Goal: Task Accomplishment & Management: Manage account settings

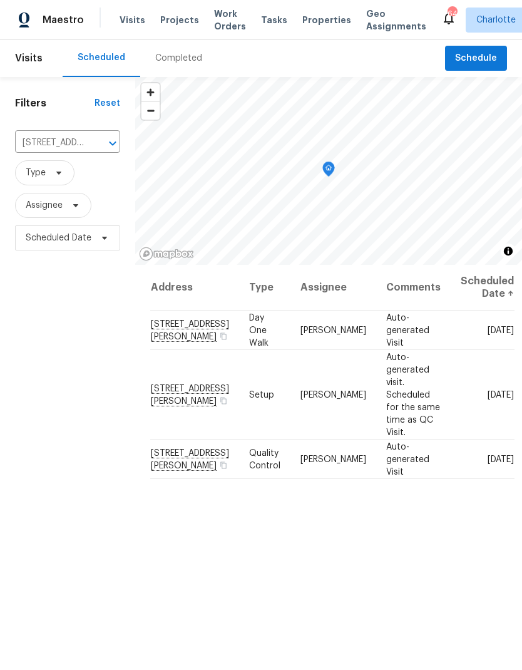
scroll to position [-2, 0]
click at [163, 24] on span "Projects" at bounding box center [179, 20] width 39 height 13
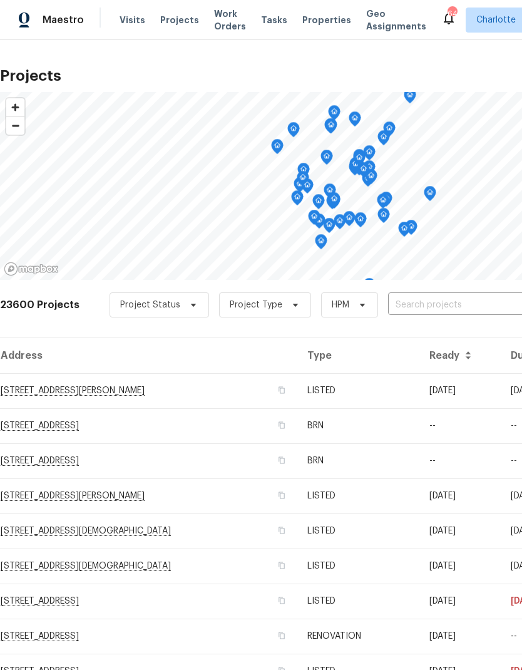
click at [469, 307] on input "text" at bounding box center [459, 304] width 143 height 19
type input "912 [PERSON_NAME]"
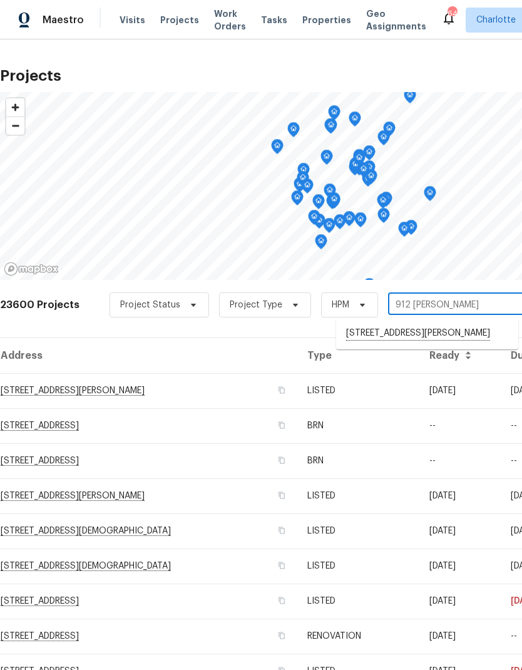
click at [450, 341] on li "[STREET_ADDRESS][PERSON_NAME]" at bounding box center [427, 333] width 182 height 21
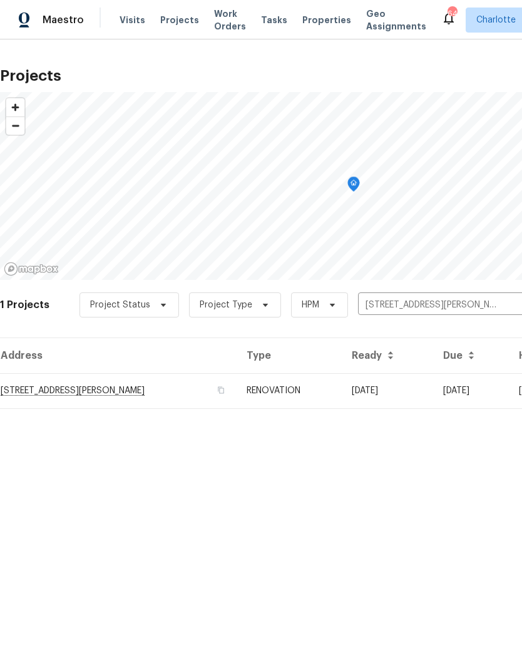
click at [433, 390] on td "[DATE]" at bounding box center [387, 390] width 91 height 35
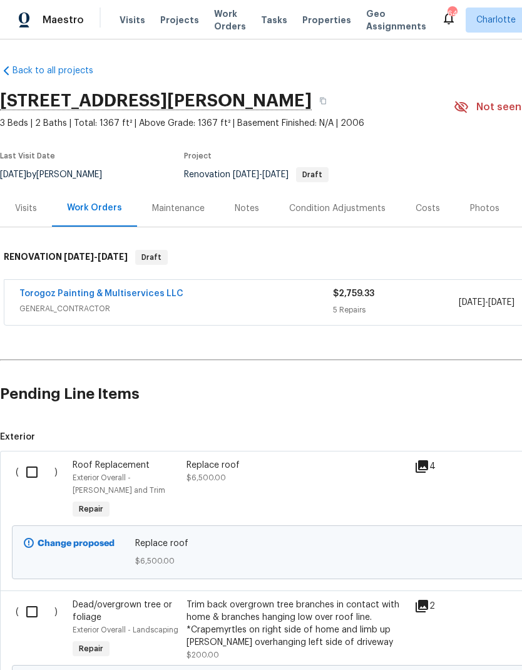
click at [23, 212] on div "Visits" at bounding box center [26, 208] width 22 height 13
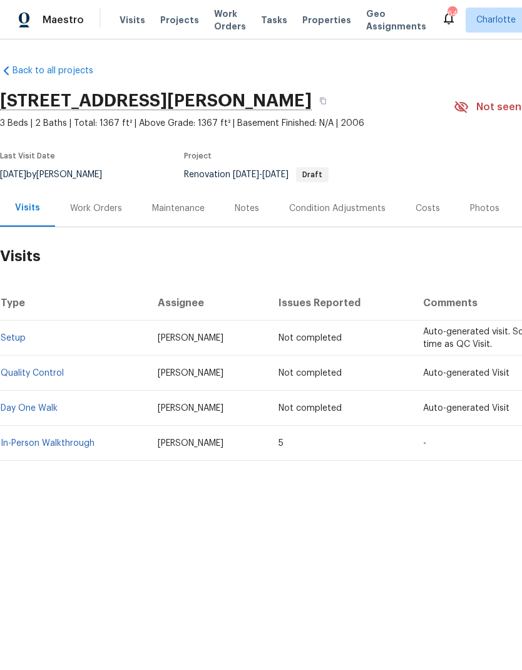
click at [24, 442] on link "In-Person Walkthrough" at bounding box center [48, 443] width 94 height 9
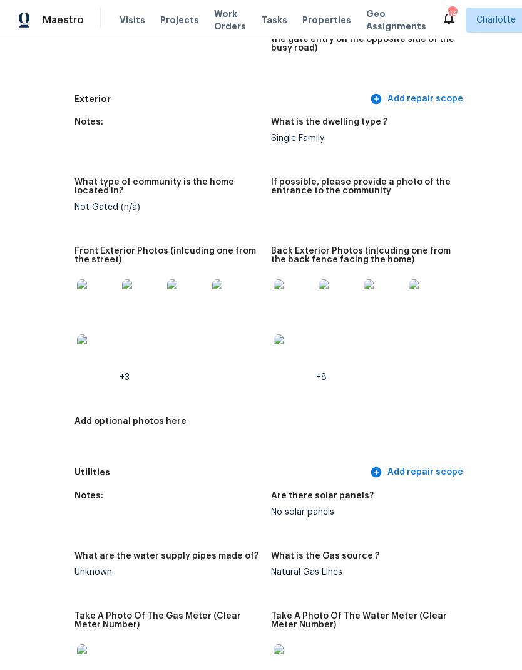
scroll to position [469, 69]
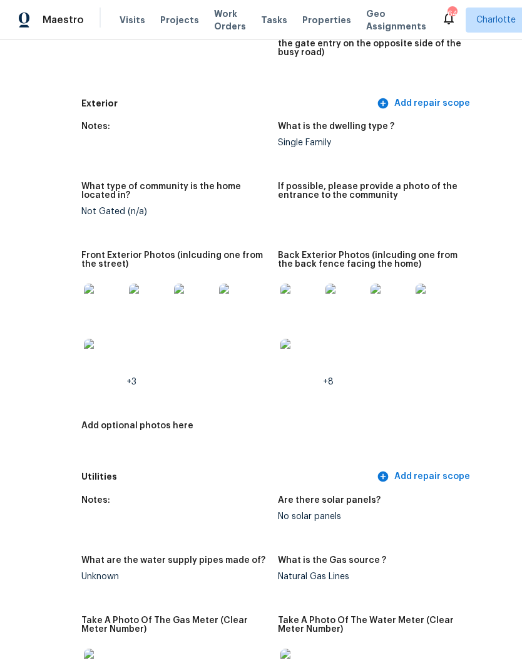
click at [295, 296] on img at bounding box center [300, 303] width 40 height 40
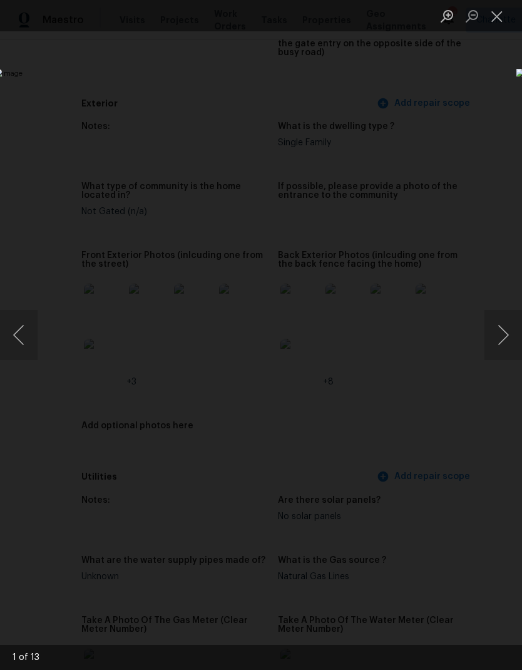
click at [504, 342] on button "Next image" at bounding box center [503, 335] width 38 height 50
click at [506, 347] on button "Next image" at bounding box center [503, 335] width 38 height 50
click at [502, 350] on button "Next image" at bounding box center [503, 335] width 38 height 50
click at [505, 351] on button "Next image" at bounding box center [503, 335] width 38 height 50
click at [507, 350] on button "Next image" at bounding box center [503, 335] width 38 height 50
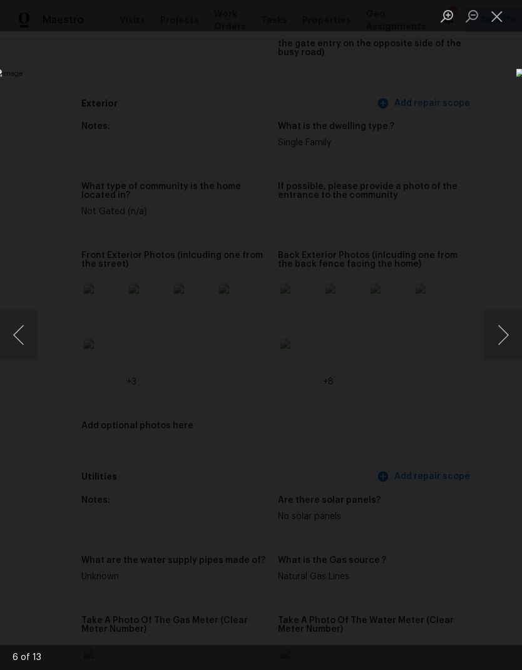
click at [505, 348] on button "Next image" at bounding box center [503, 335] width 38 height 50
click at [504, 348] on button "Next image" at bounding box center [503, 335] width 38 height 50
click at [506, 345] on button "Next image" at bounding box center [503, 335] width 38 height 50
click at [506, 347] on button "Next image" at bounding box center [503, 335] width 38 height 50
click at [508, 347] on button "Next image" at bounding box center [503, 335] width 38 height 50
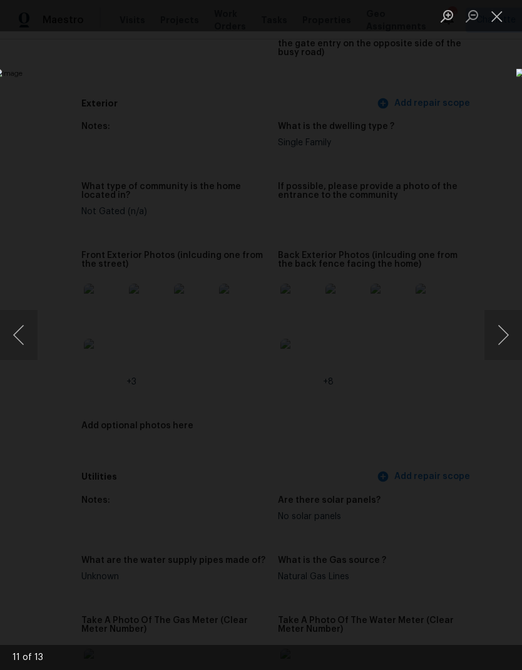
click at [507, 346] on button "Next image" at bounding box center [503, 335] width 38 height 50
click at [23, 337] on button "Previous image" at bounding box center [19, 335] width 38 height 50
click at [493, 23] on button "Close lightbox" at bounding box center [496, 16] width 25 height 22
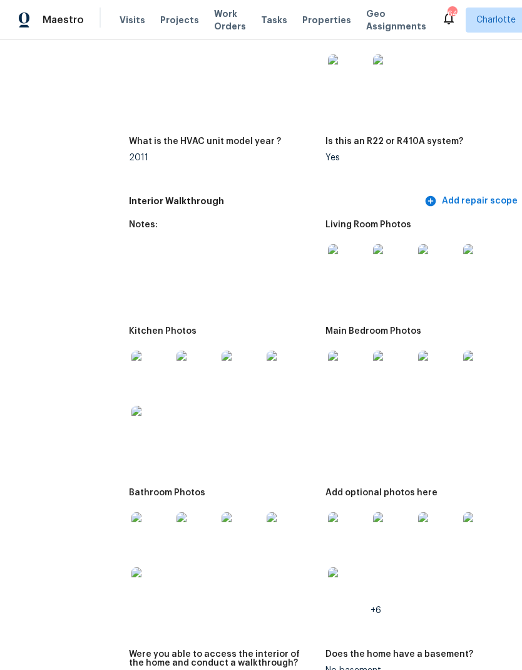
scroll to position [1327, 19]
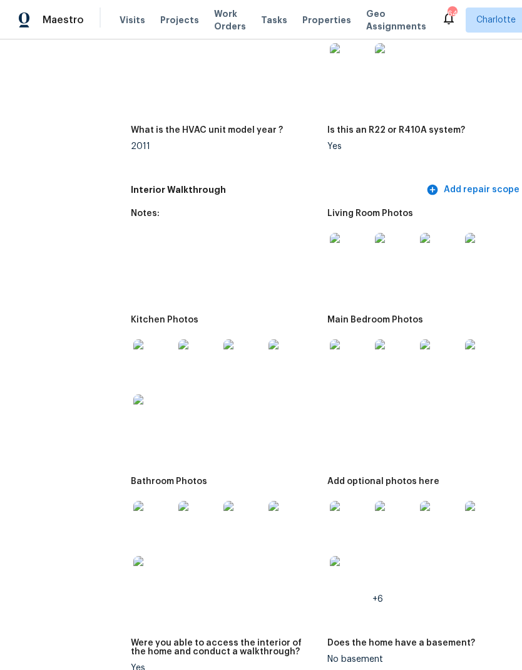
click at [340, 501] on img at bounding box center [350, 521] width 40 height 40
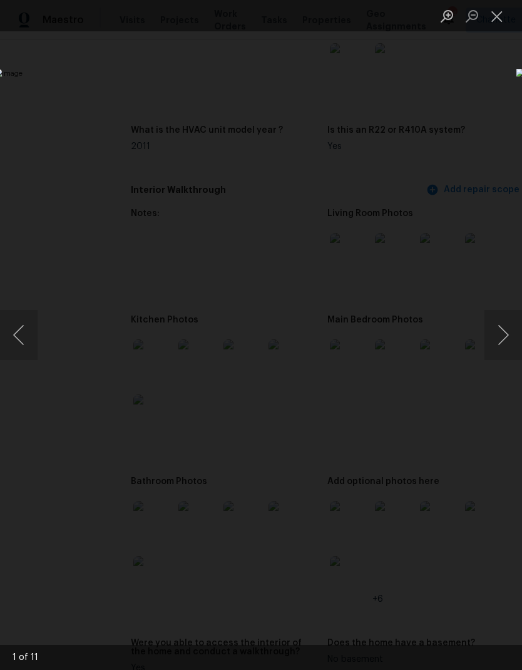
click at [507, 341] on button "Next image" at bounding box center [503, 335] width 38 height 50
click at [507, 351] on button "Next image" at bounding box center [503, 335] width 38 height 50
click at [506, 350] on button "Next image" at bounding box center [503, 335] width 38 height 50
click at [505, 347] on button "Next image" at bounding box center [503, 335] width 38 height 50
click at [504, 347] on button "Next image" at bounding box center [503, 335] width 38 height 50
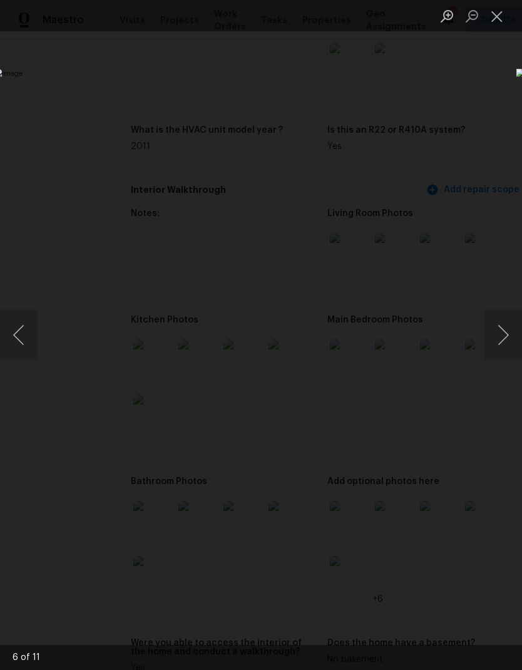
click at [507, 344] on button "Next image" at bounding box center [503, 335] width 38 height 50
click at [505, 24] on button "Close lightbox" at bounding box center [496, 16] width 25 height 22
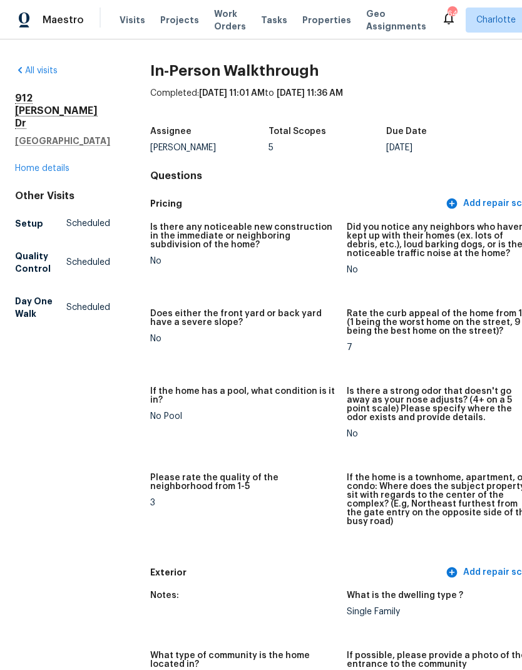
scroll to position [0, 0]
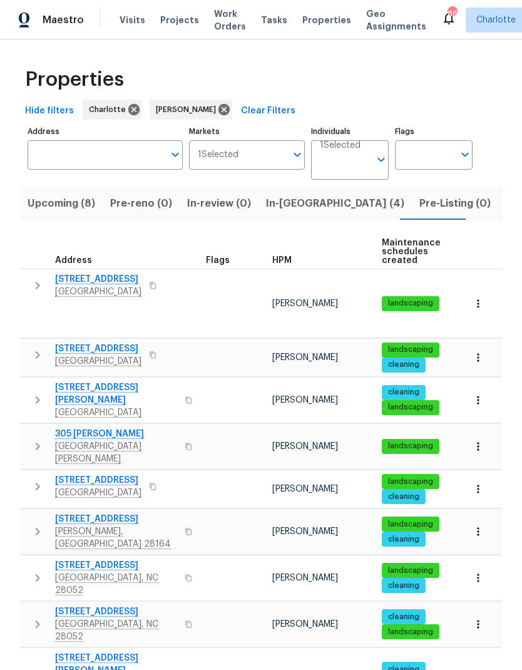
click at [284, 195] on button "In-reno (4)" at bounding box center [334, 203] width 153 height 33
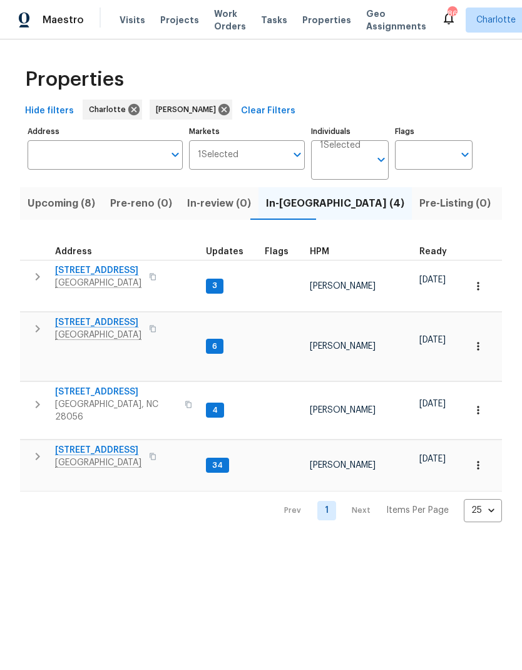
click at [35, 278] on icon "button" at bounding box center [37, 276] width 15 height 15
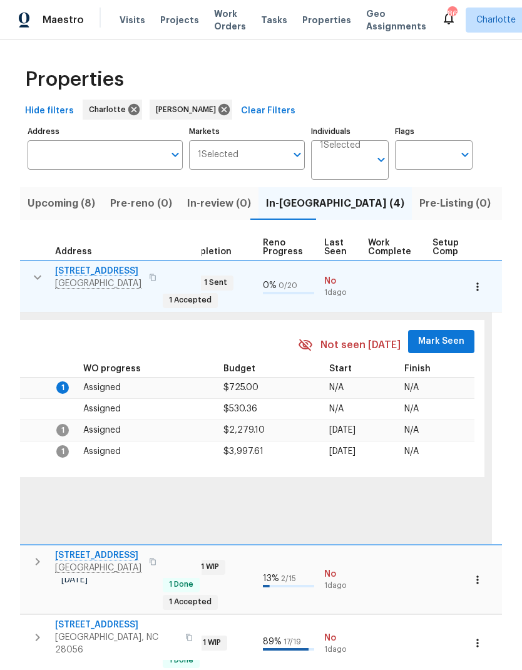
scroll to position [0, 519]
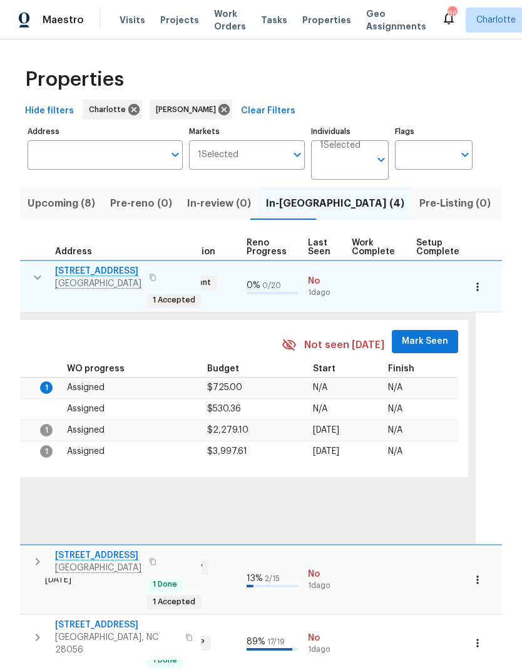
click at [419, 334] on span "Mark Seen" at bounding box center [425, 342] width 46 height 16
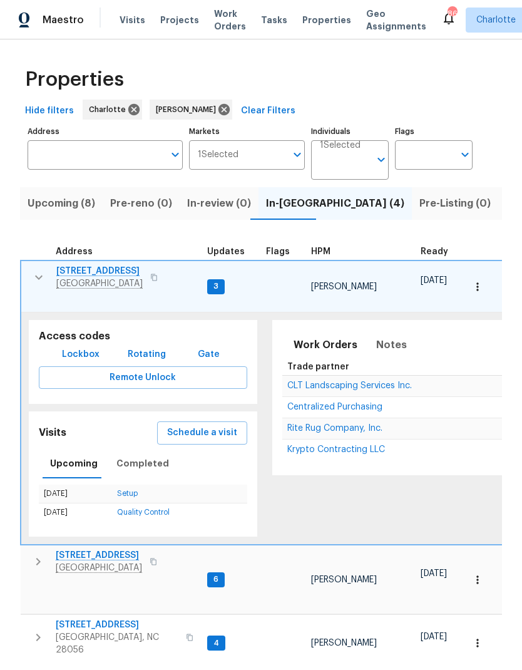
scroll to position [0, 0]
click at [33, 277] on icon "button" at bounding box center [38, 277] width 15 height 15
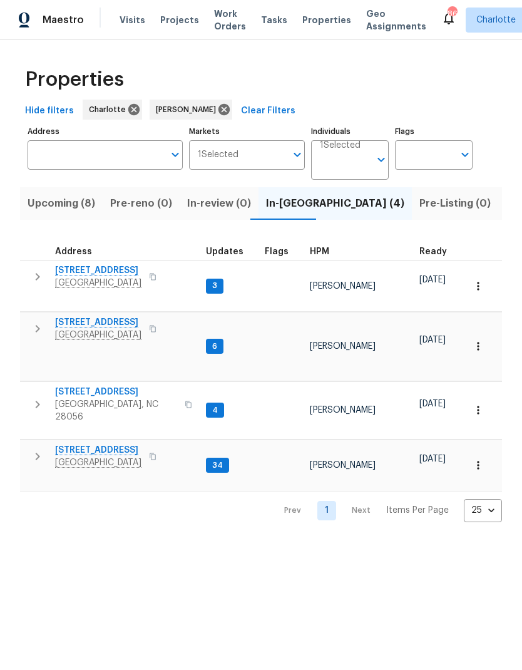
click at [40, 324] on icon "button" at bounding box center [37, 328] width 15 height 15
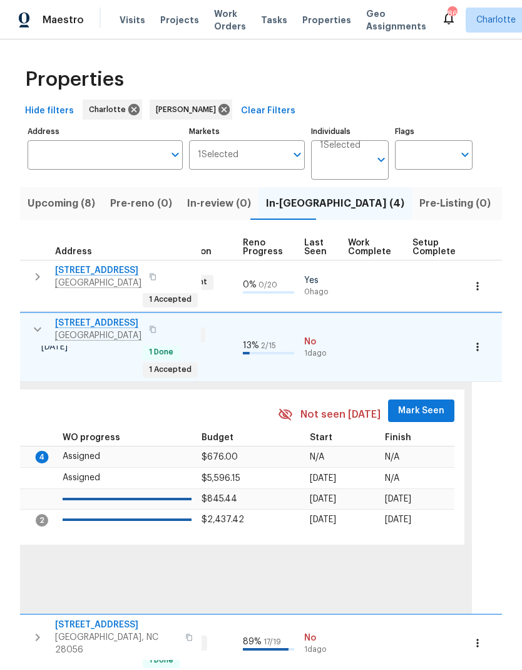
scroll to position [0, 571]
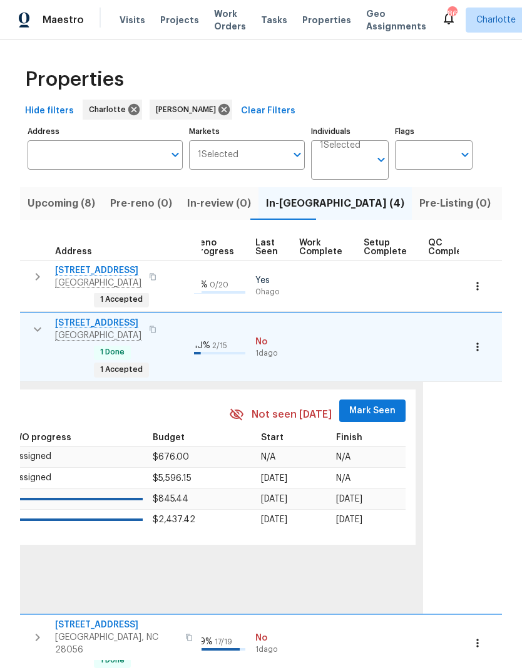
click at [381, 399] on button "Mark Seen" at bounding box center [372, 410] width 66 height 23
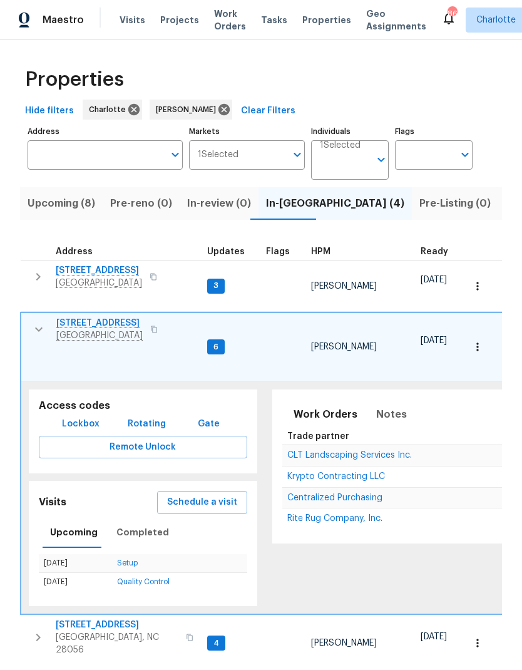
scroll to position [0, 0]
click at [43, 322] on icon "button" at bounding box center [38, 329] width 15 height 15
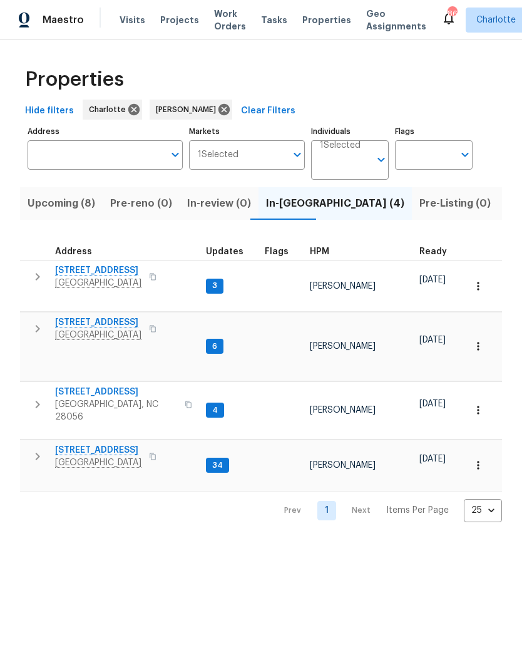
click at [39, 400] on icon "button" at bounding box center [38, 404] width 4 height 8
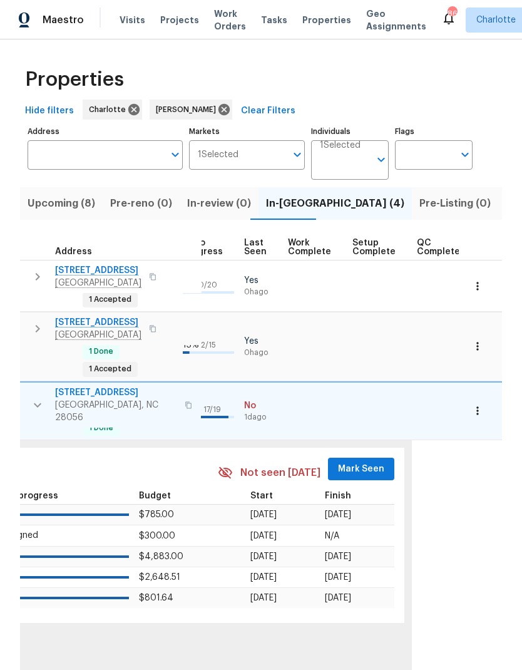
scroll to position [0, 582]
click at [360, 461] on span "Mark Seen" at bounding box center [362, 469] width 46 height 16
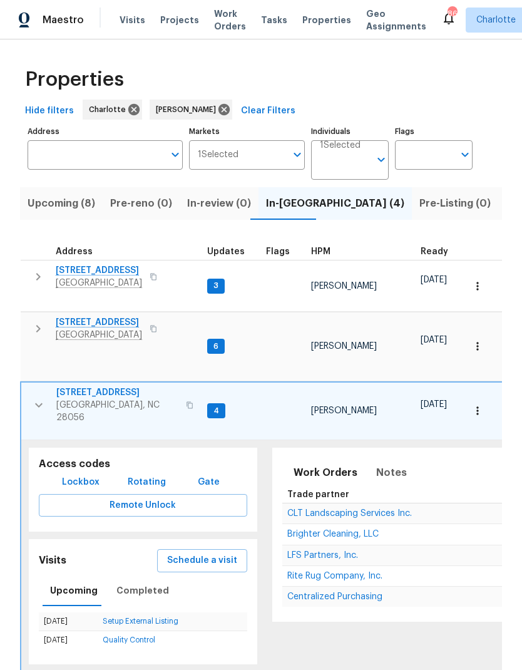
scroll to position [0, -1]
click at [39, 397] on icon "button" at bounding box center [38, 404] width 15 height 15
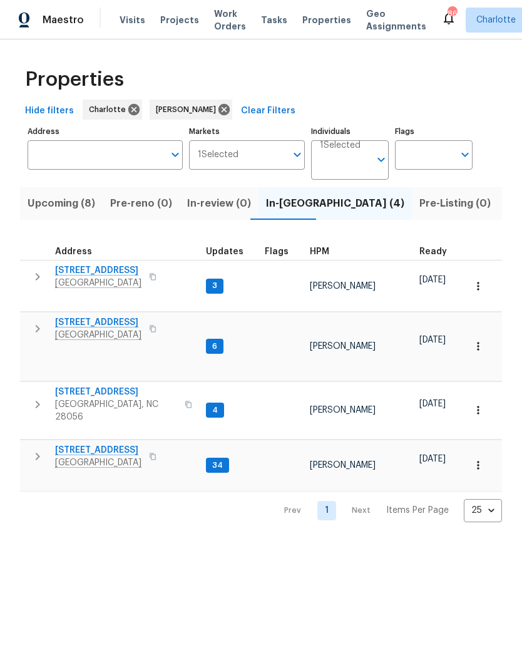
click at [35, 449] on icon "button" at bounding box center [37, 456] width 15 height 15
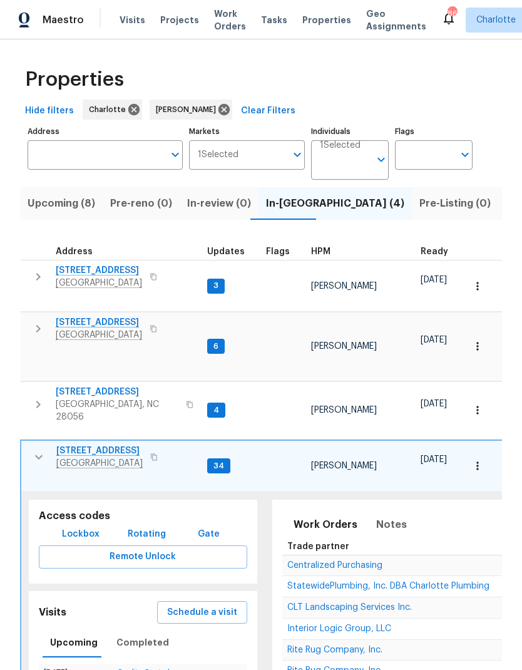
click at [34, 444] on button "button" at bounding box center [38, 456] width 25 height 25
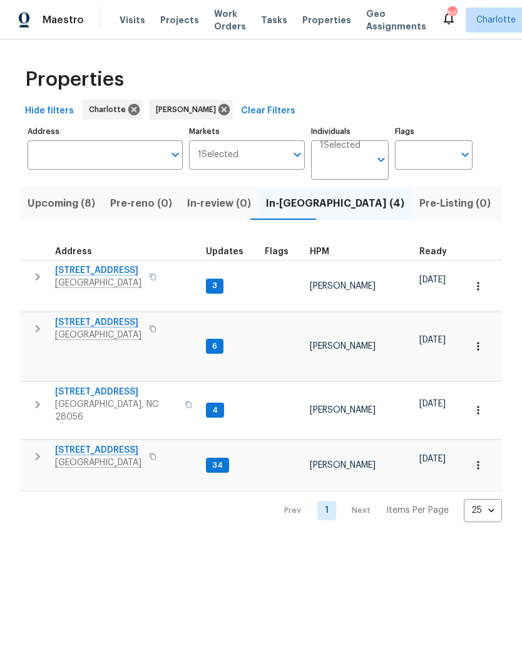
click at [44, 214] on button "Upcoming (8)" at bounding box center [61, 203] width 83 height 33
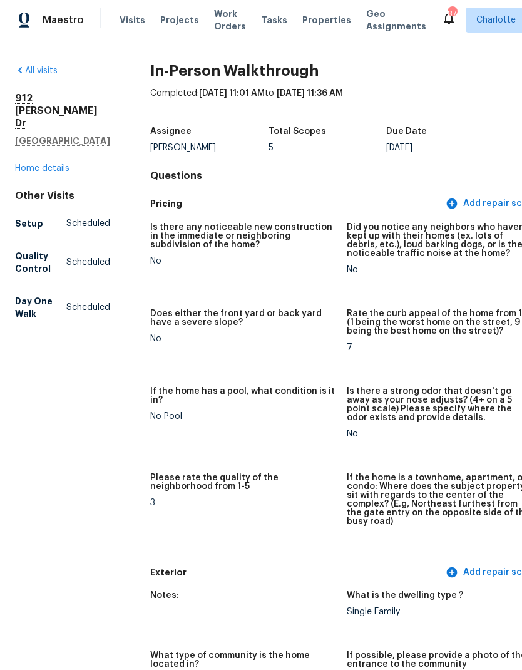
click at [163, 20] on span "Projects" at bounding box center [179, 20] width 39 height 13
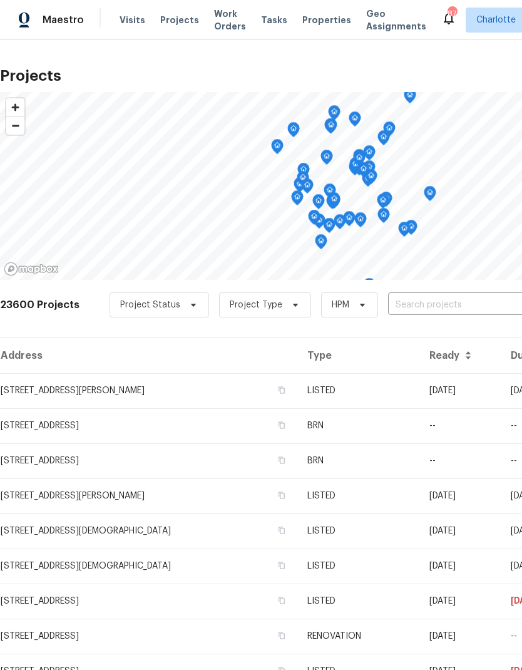
click at [452, 308] on input "text" at bounding box center [459, 304] width 143 height 19
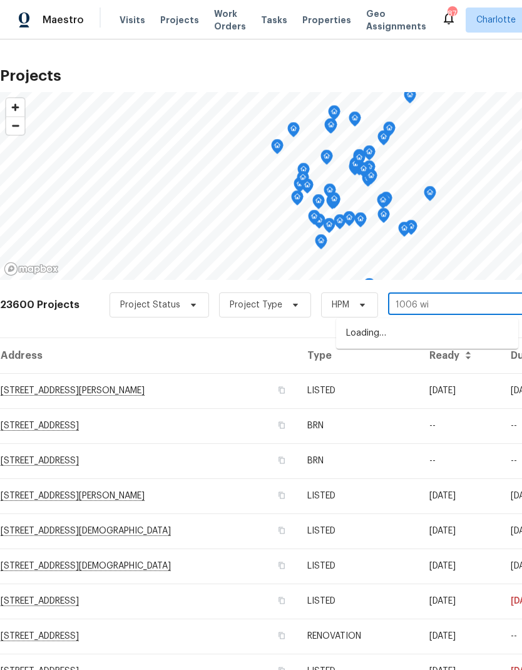
type input "1006 wil"
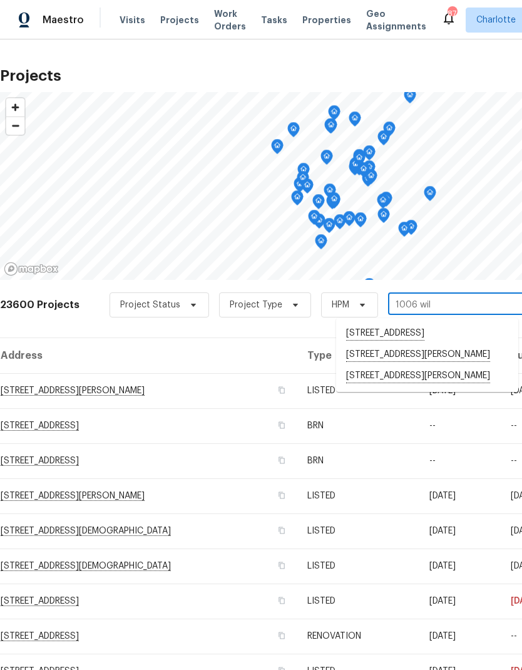
click at [445, 365] on li "1006 Wilson Blvd, Dallas, NC 28034" at bounding box center [427, 354] width 182 height 21
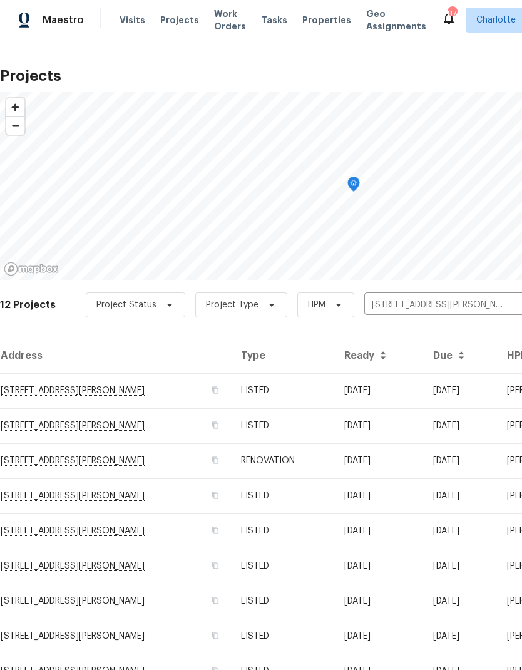
click at [423, 387] on td "07/23/25" at bounding box center [378, 390] width 89 height 35
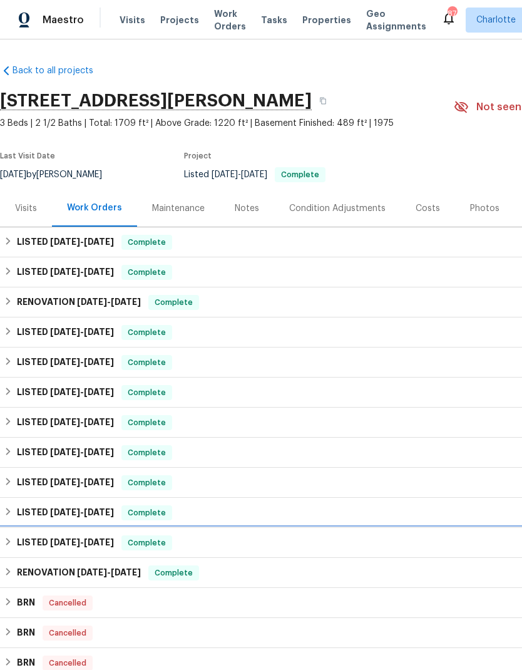
click at [13, 539] on icon at bounding box center [8, 541] width 9 height 9
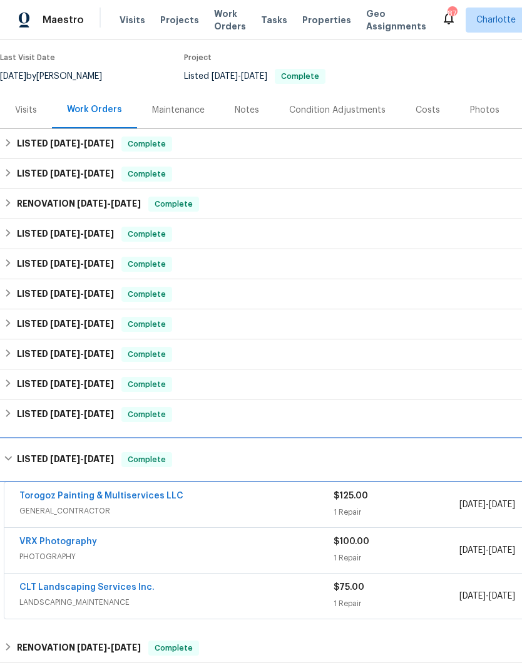
scroll to position [89, 0]
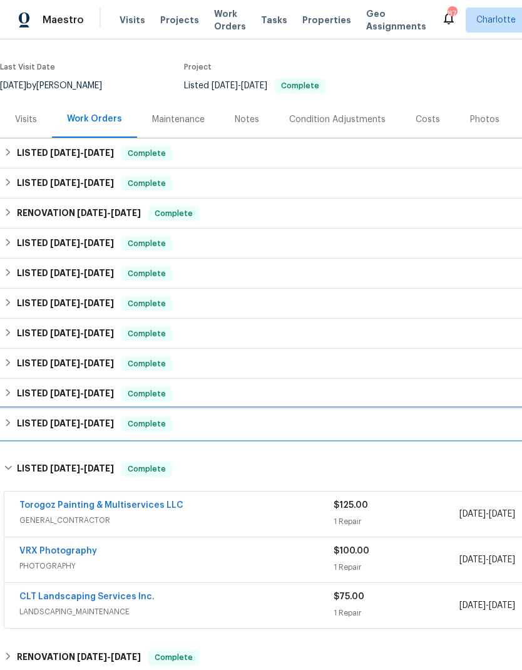
click at [14, 424] on div "LISTED 5/20/24 - 6/10/24 Complete" at bounding box center [354, 423] width 700 height 15
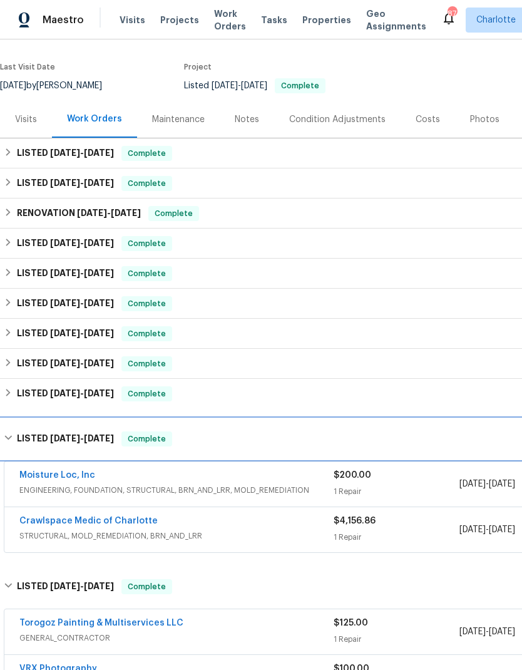
click at [14, 437] on div "LISTED 5/20/24 - 6/10/24 Complete" at bounding box center [354, 438] width 700 height 15
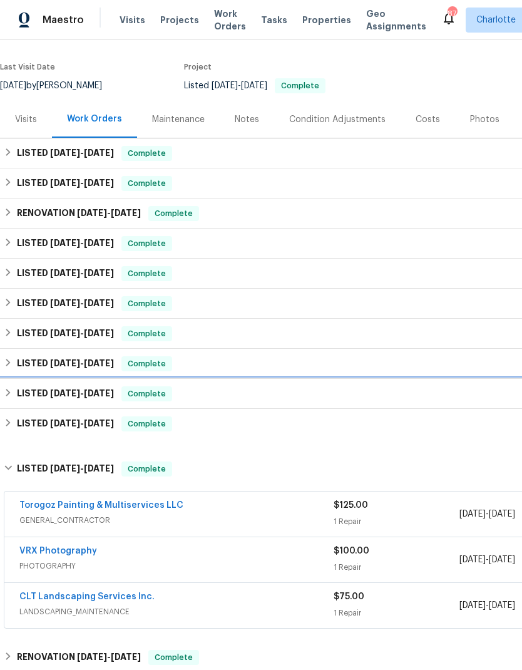
click at [14, 394] on div "LISTED 6/20/24 - 7/1/24 Complete" at bounding box center [354, 393] width 700 height 15
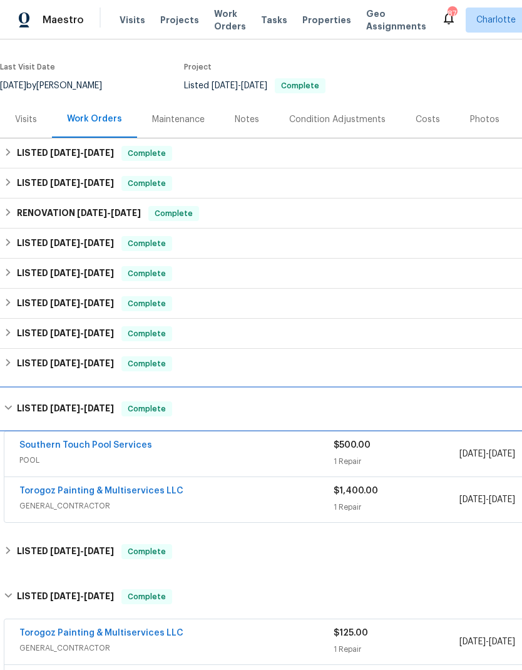
click at [18, 407] on h6 "LISTED 6/20/24 - 7/1/24" at bounding box center [65, 408] width 97 height 15
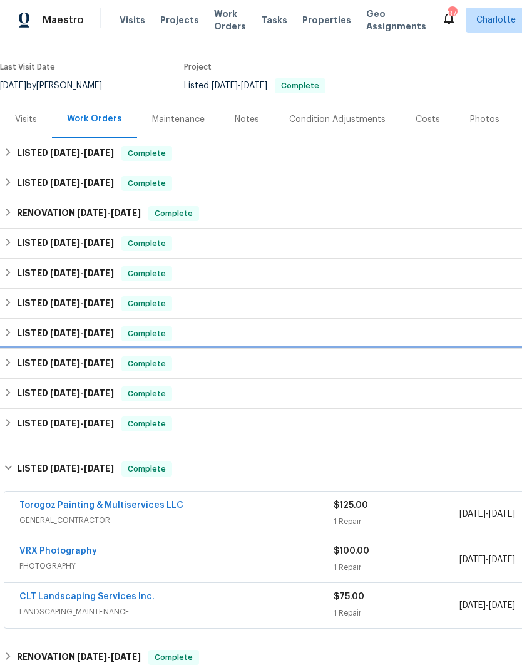
click at [15, 360] on div "LISTED 7/18/24 - 9/23/24 Complete" at bounding box center [354, 363] width 700 height 15
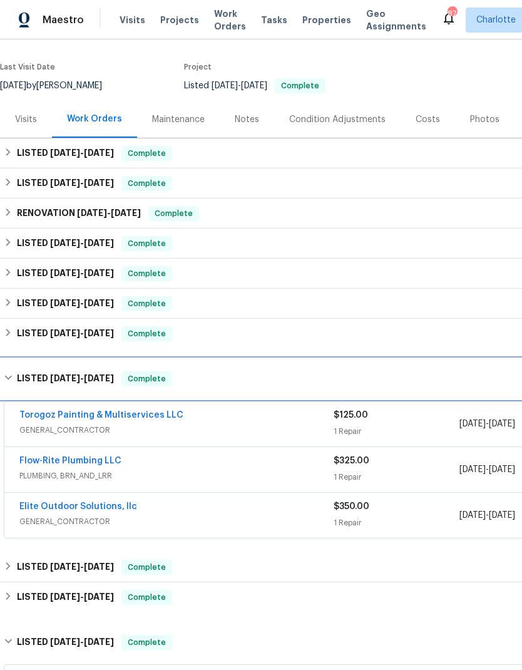
click at [16, 374] on div "LISTED 7/18/24 - 9/23/24 Complete" at bounding box center [354, 378] width 700 height 15
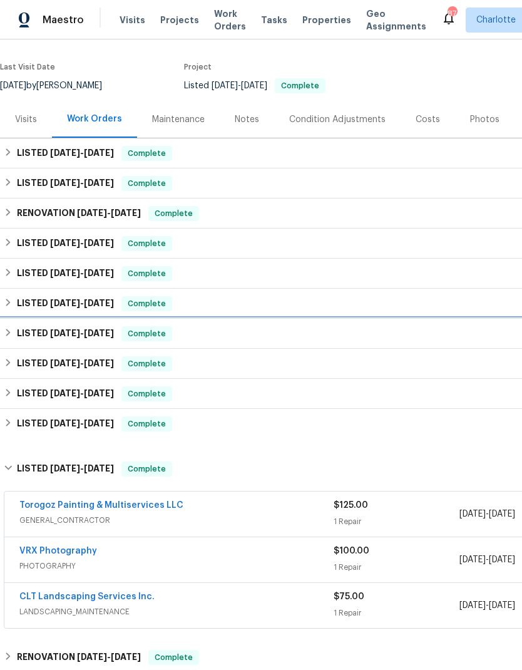
click at [16, 329] on div "LISTED 11/13/24 - 11/20/24 Complete" at bounding box center [354, 333] width 700 height 15
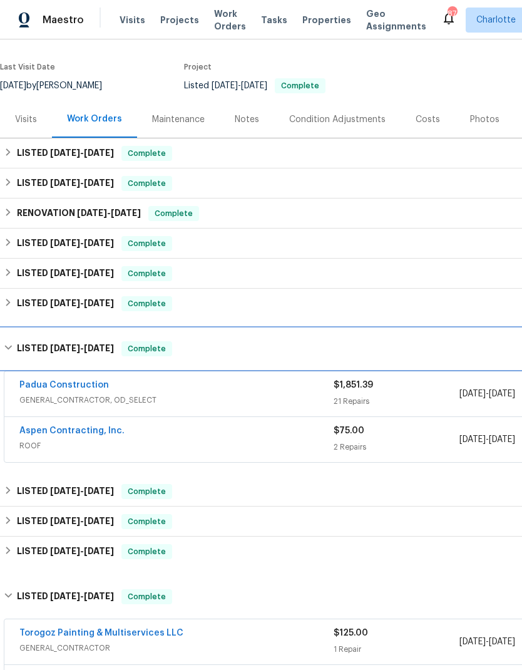
click at [14, 350] on div "LISTED 11/13/24 - 11/20/24 Complete" at bounding box center [354, 348] width 700 height 15
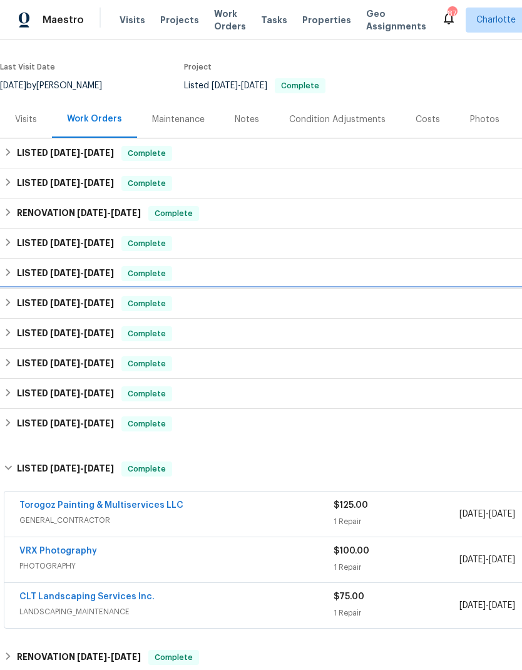
click at [14, 310] on div "LISTED 11/25/24 - 11/27/24 Complete" at bounding box center [354, 303] width 700 height 15
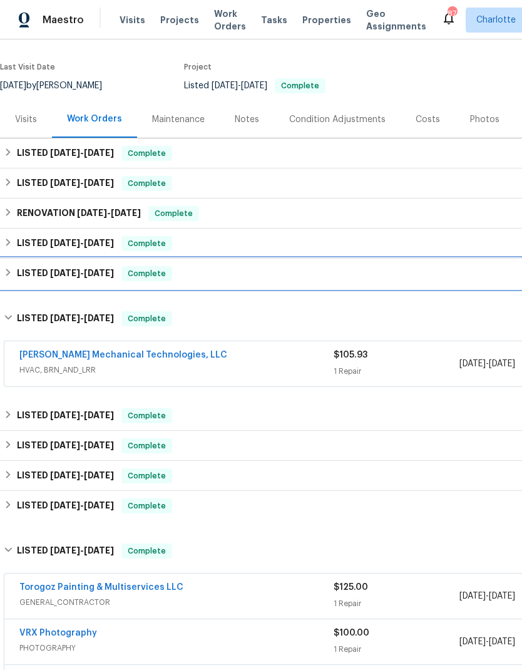
click at [14, 267] on div "LISTED 5/26/25 - 5/29/25 Complete" at bounding box center [354, 273] width 700 height 15
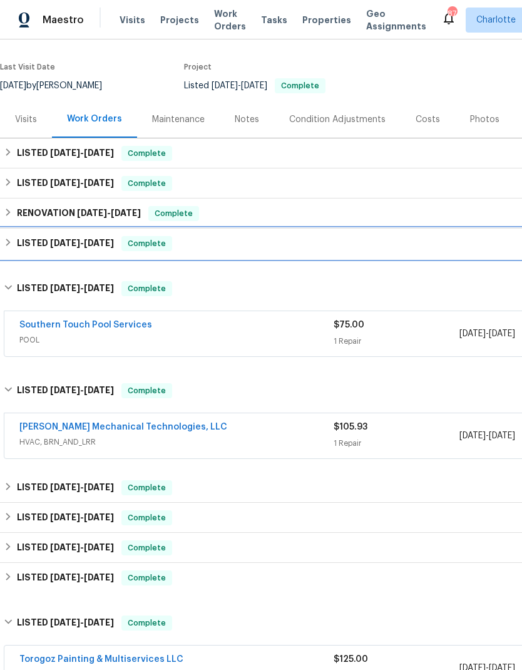
click at [15, 237] on div "LISTED 6/15/25 - 6/25/25 Complete" at bounding box center [354, 243] width 700 height 15
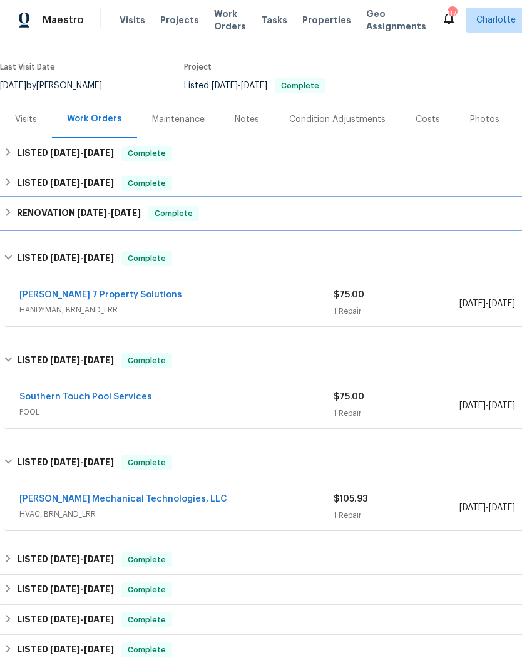
click at [17, 211] on h6 "RENOVATION 6/24/25 - 6/28/25" at bounding box center [79, 213] width 124 height 15
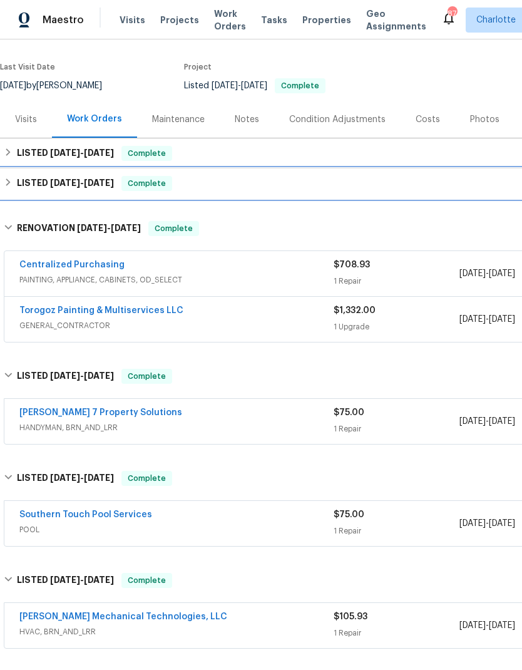
click at [17, 181] on h6 "LISTED 7/23/25 - 8/8/25" at bounding box center [65, 183] width 97 height 15
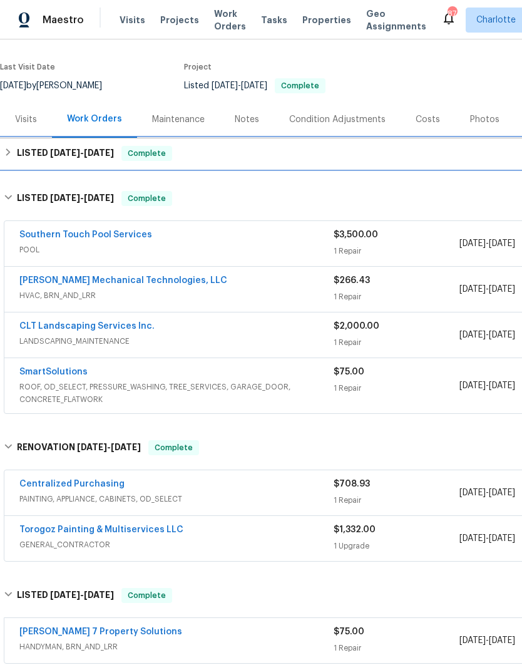
click at [15, 153] on div "LISTED 7/23/25 - 7/28/25 Complete" at bounding box center [354, 153] width 700 height 15
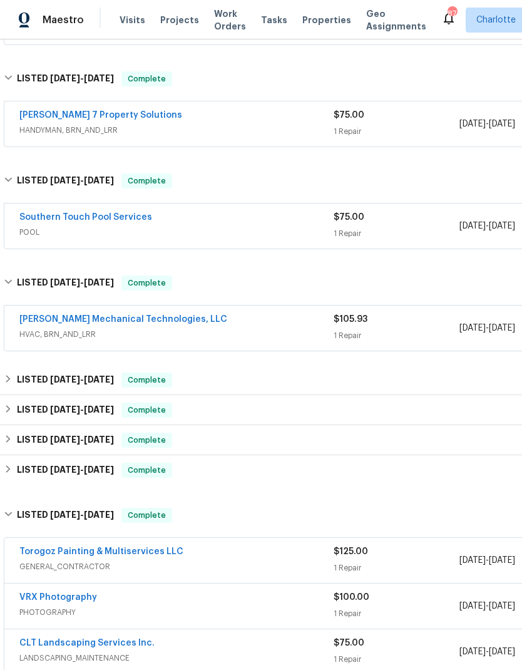
scroll to position [681, 0]
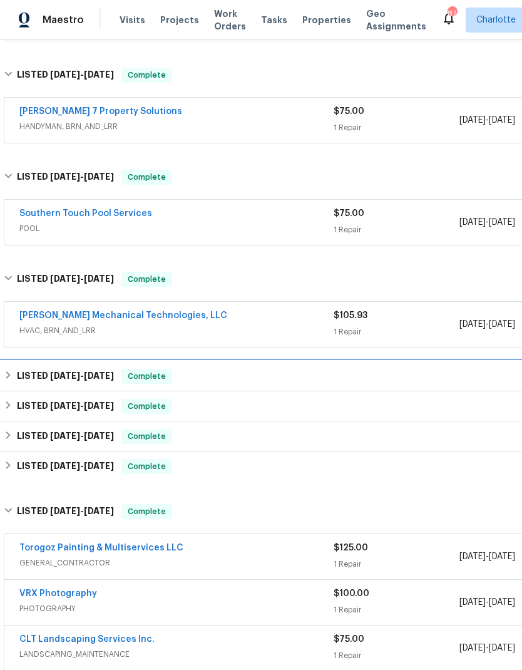
click at [14, 375] on div "LISTED 11/13/24 - 11/20/24 Complete" at bounding box center [354, 376] width 700 height 15
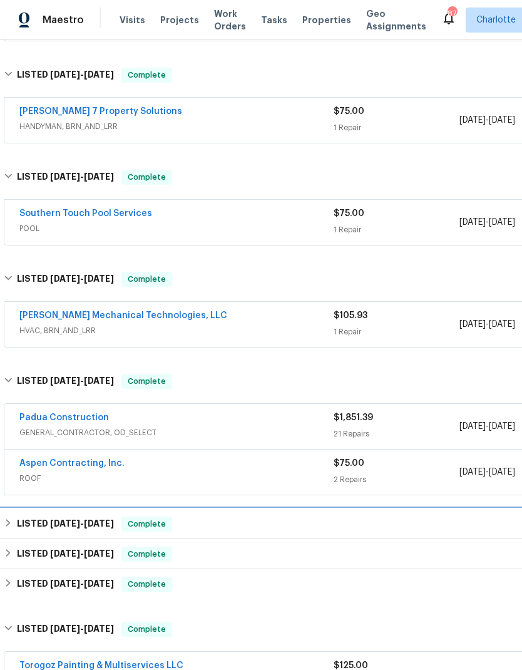
click at [14, 522] on div "LISTED 7/18/24 - 9/23/24 Complete" at bounding box center [354, 523] width 700 height 15
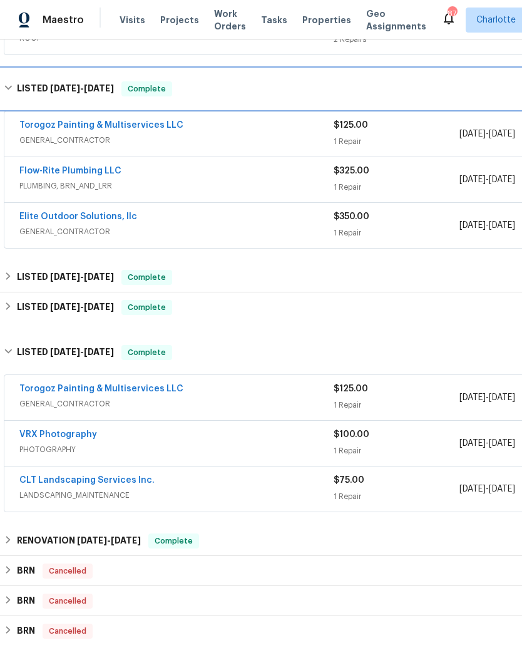
scroll to position [1128, 0]
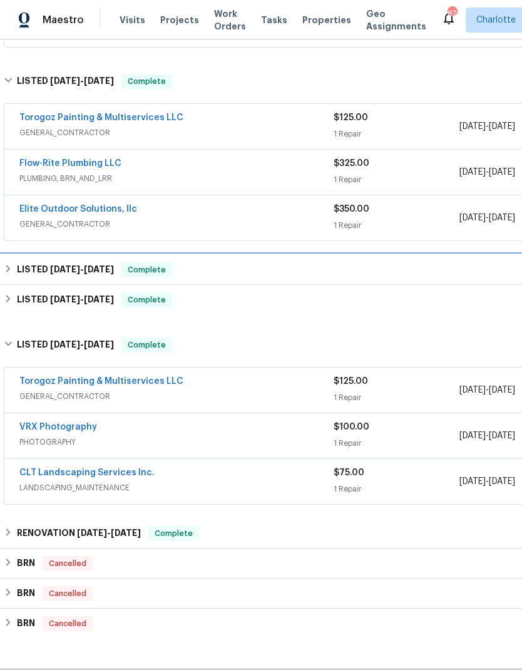
click at [14, 268] on div "LISTED 6/20/24 - 7/1/24 Complete" at bounding box center [354, 269] width 700 height 15
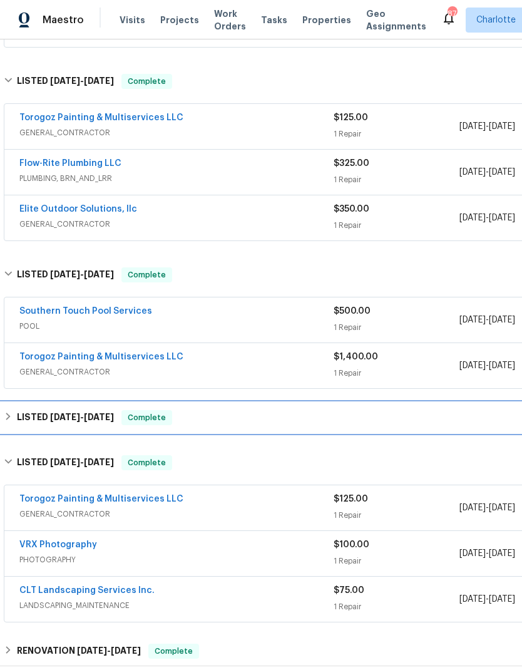
click at [15, 419] on div "LISTED 5/20/24 - 6/10/24 Complete" at bounding box center [354, 417] width 700 height 15
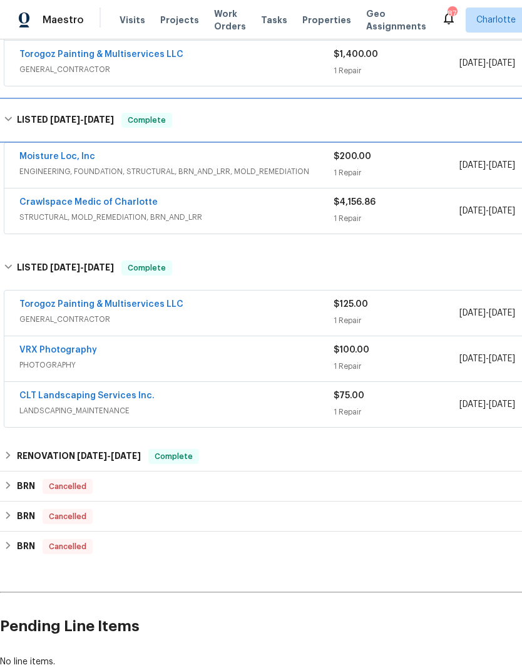
scroll to position [1433, 0]
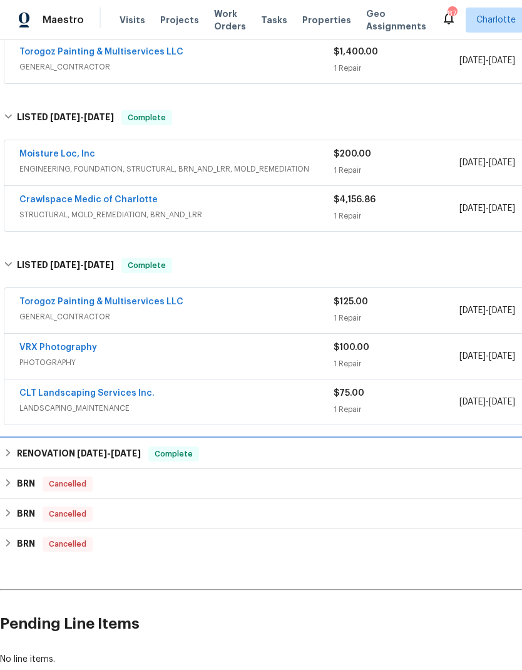
click at [14, 454] on div "RENOVATION 11/16/23 - 12/4/23 Complete" at bounding box center [354, 453] width 700 height 15
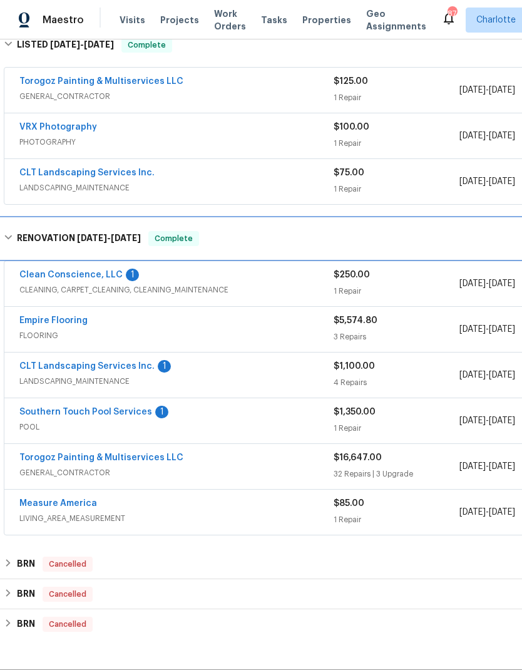
scroll to position [1654, 0]
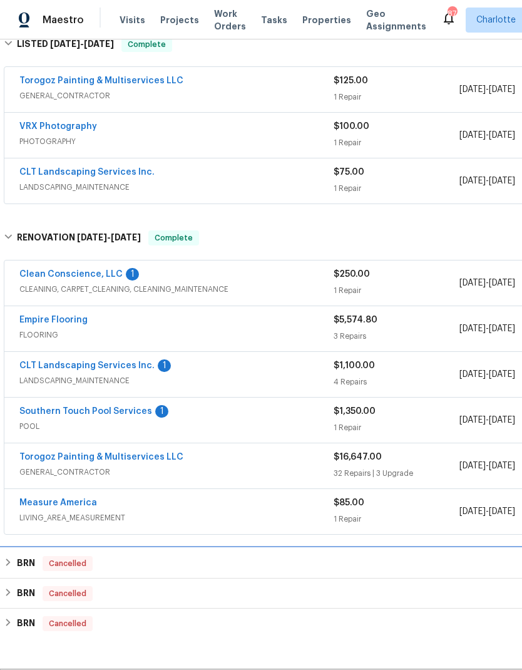
click at [14, 565] on div "BRN Cancelled" at bounding box center [354, 563] width 700 height 15
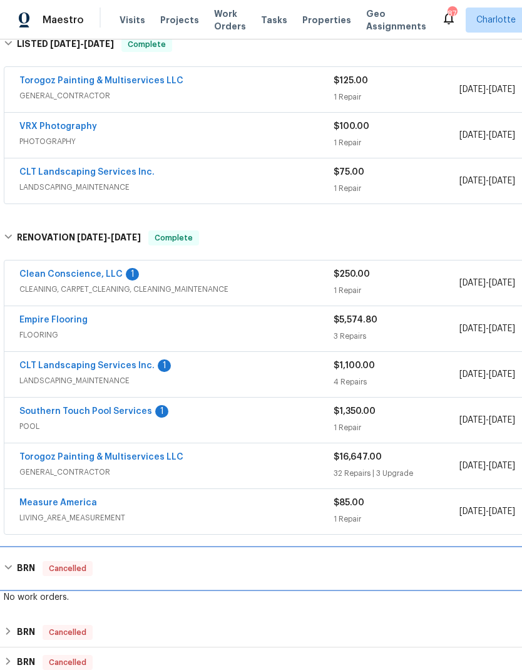
click at [14, 559] on div "BRN Cancelled" at bounding box center [353, 568] width 707 height 40
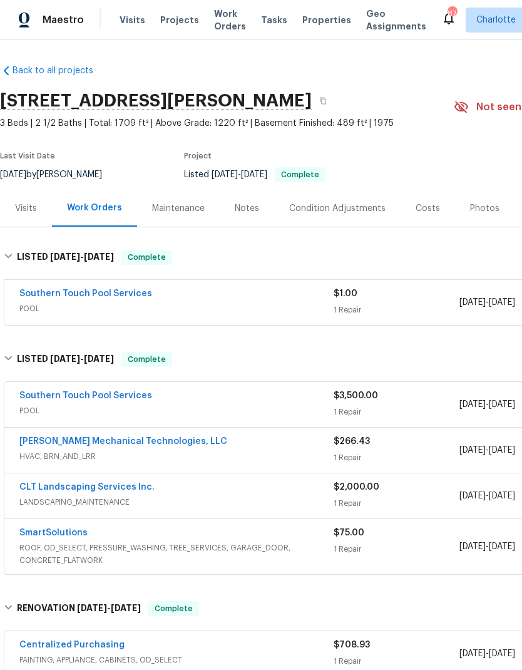
scroll to position [0, 0]
click at [227, 14] on span "Work Orders" at bounding box center [230, 20] width 32 height 25
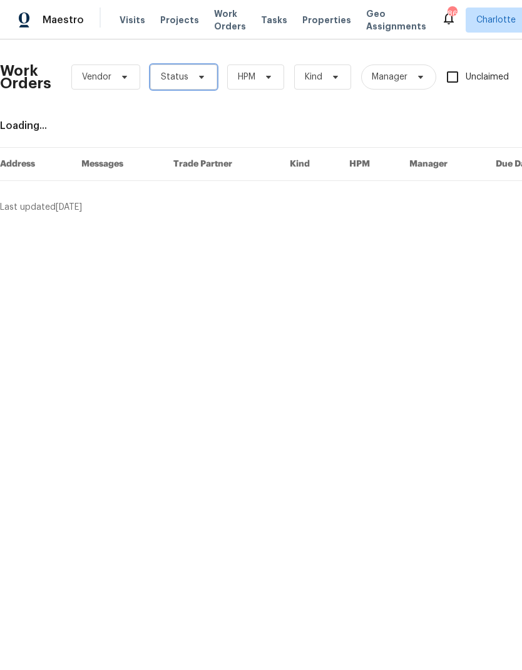
click at [202, 86] on span "Status" at bounding box center [183, 76] width 67 height 25
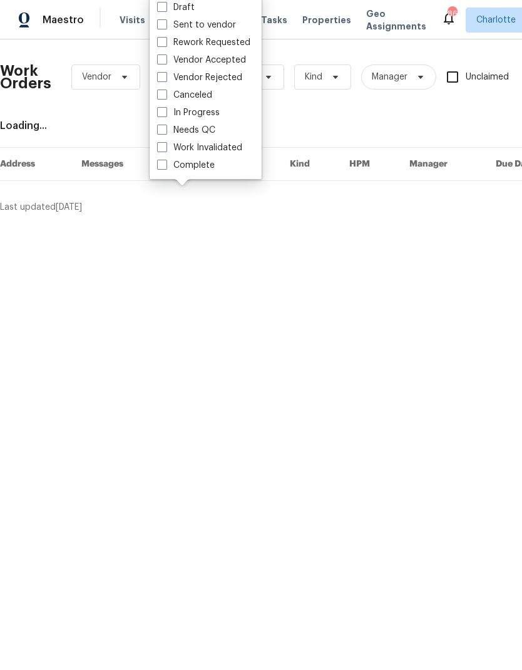
click at [205, 135] on label "Needs QC" at bounding box center [186, 130] width 58 height 13
click at [165, 132] on input "Needs QC" at bounding box center [161, 128] width 8 height 8
checkbox input "true"
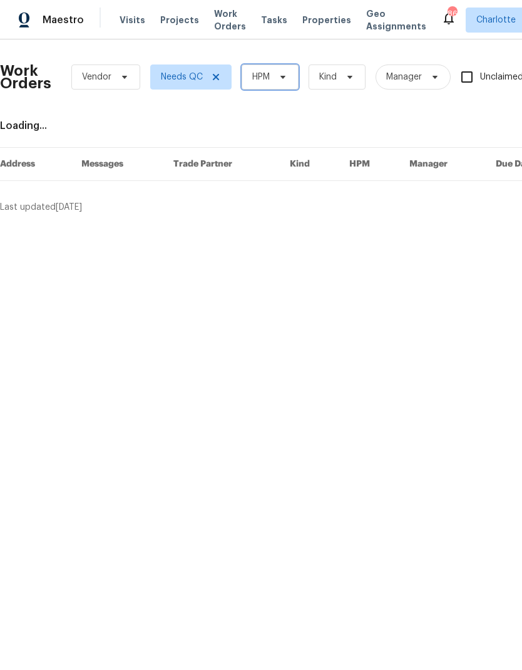
click at [280, 73] on icon at bounding box center [283, 77] width 10 height 10
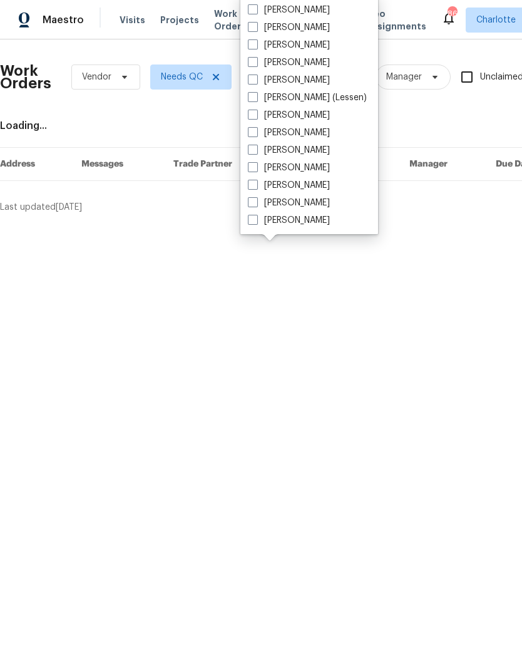
scroll to position [155, 0]
click at [281, 191] on label "[PERSON_NAME]" at bounding box center [289, 185] width 82 height 13
click at [256, 187] on input "[PERSON_NAME]" at bounding box center [252, 183] width 8 height 8
checkbox input "true"
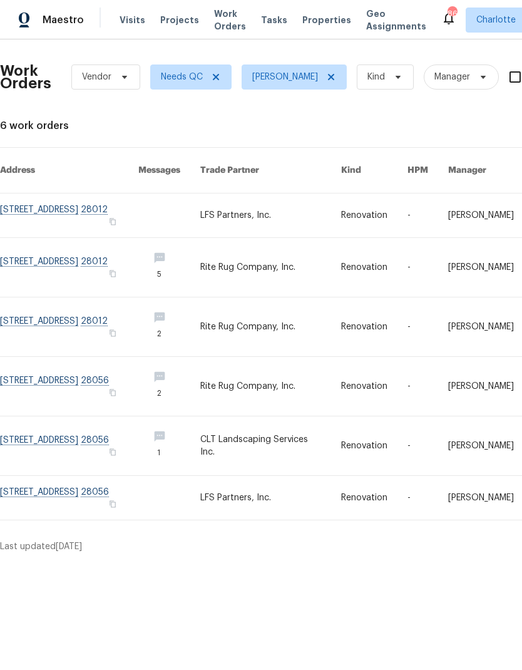
click at [285, 208] on link at bounding box center [270, 215] width 141 height 44
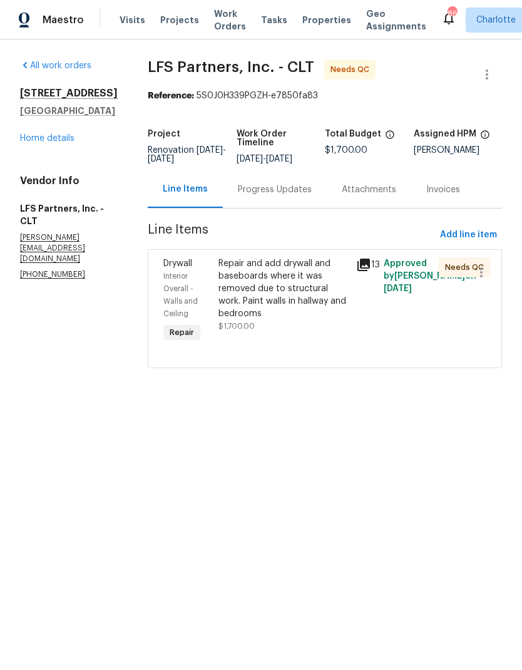
click at [297, 275] on div "Repair and add drywall and baseboards where it was removed due to structural wo…" at bounding box center [283, 288] width 130 height 63
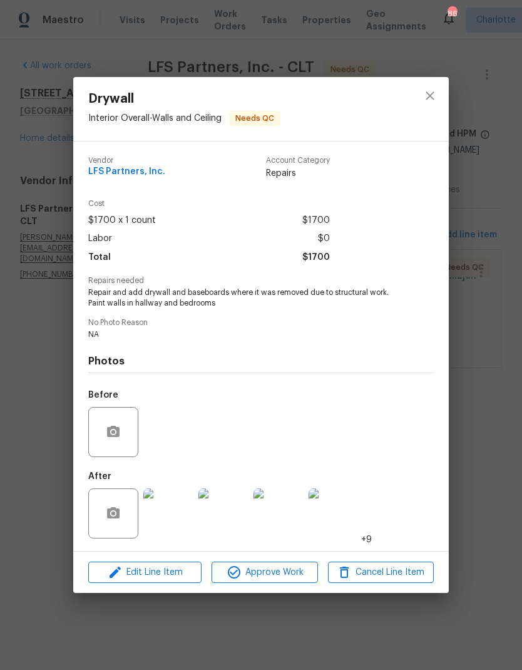
click at [181, 523] on img at bounding box center [168, 513] width 50 height 50
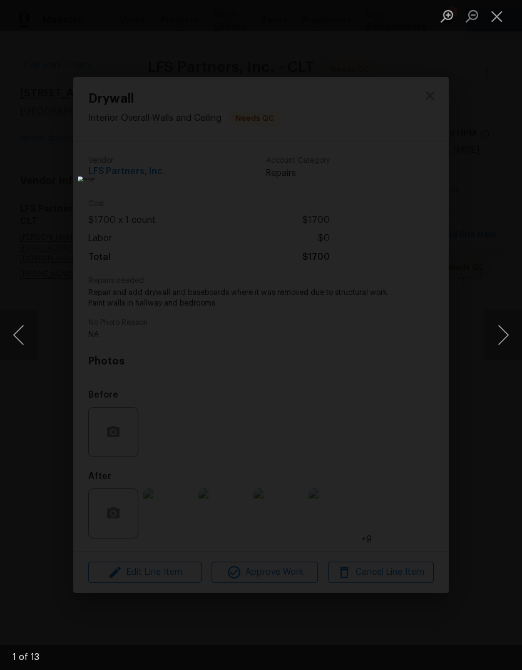
click at [507, 337] on button "Next image" at bounding box center [503, 335] width 38 height 50
click at [506, 339] on button "Next image" at bounding box center [503, 335] width 38 height 50
click at [507, 343] on button "Next image" at bounding box center [503, 335] width 38 height 50
click at [502, 16] on button "Close lightbox" at bounding box center [496, 16] width 25 height 22
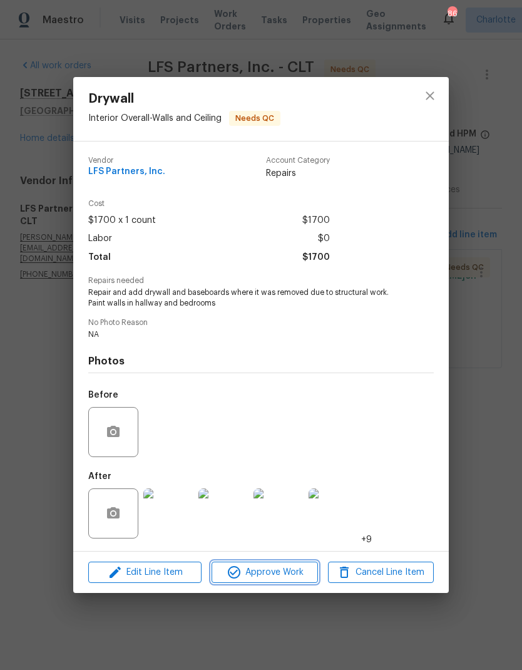
click at [280, 583] on button "Approve Work" at bounding box center [265, 572] width 106 height 22
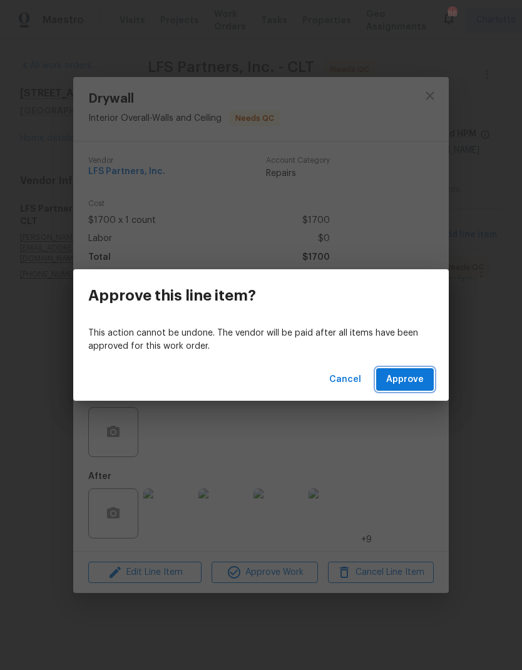
click at [418, 382] on span "Approve" at bounding box center [405, 380] width 38 height 16
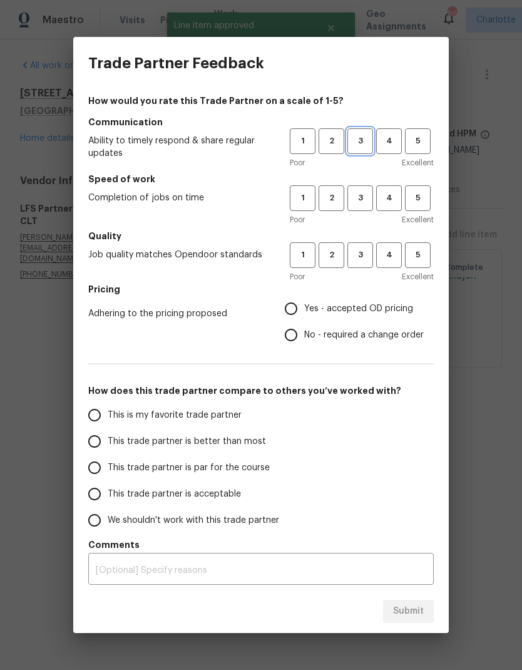
click at [367, 136] on span "3" at bounding box center [360, 141] width 23 height 14
click at [369, 195] on span "3" at bounding box center [360, 198] width 23 height 14
click at [370, 257] on span "3" at bounding box center [360, 255] width 23 height 14
click at [298, 315] on input "Yes - accepted OD pricing" at bounding box center [291, 308] width 26 height 26
radio input "true"
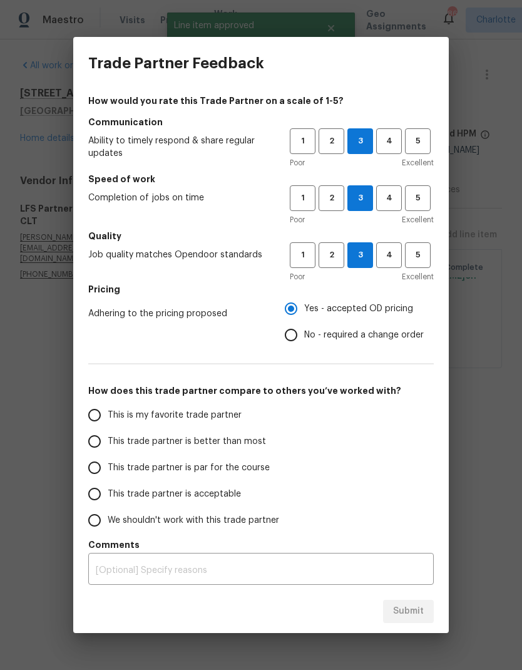
click at [236, 449] on label "This trade partner is better than most" at bounding box center [180, 441] width 198 height 26
click at [108, 449] on input "This trade partner is better than most" at bounding box center [94, 441] width 26 height 26
click at [418, 611] on span "Submit" at bounding box center [408, 611] width 31 height 16
radio input "true"
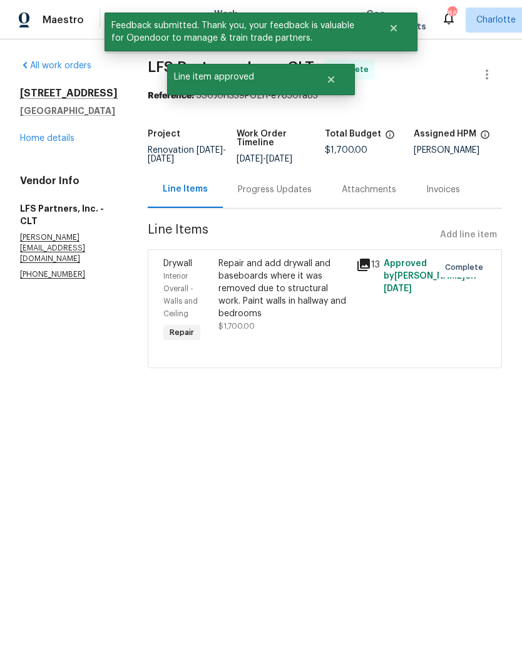
click at [64, 136] on link "Home details" at bounding box center [47, 138] width 54 height 9
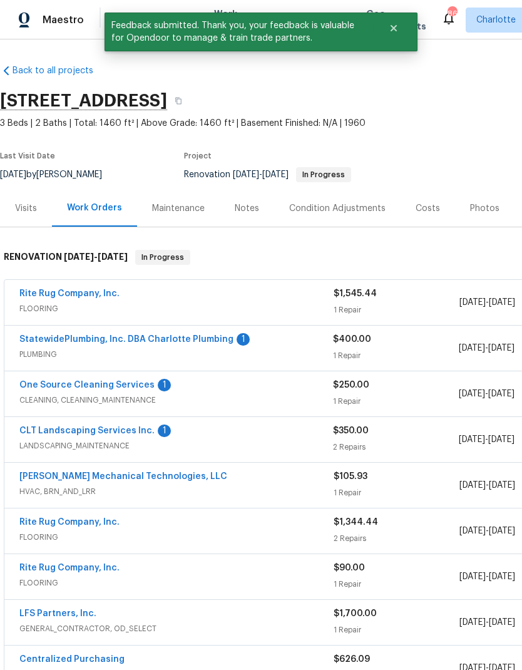
click at [30, 295] on link "Rite Rug Company, Inc." at bounding box center [69, 293] width 100 height 9
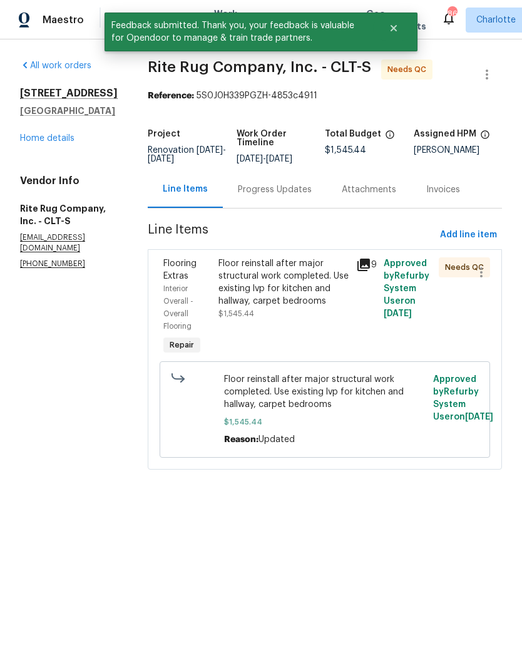
click at [370, 271] on icon at bounding box center [363, 264] width 13 height 13
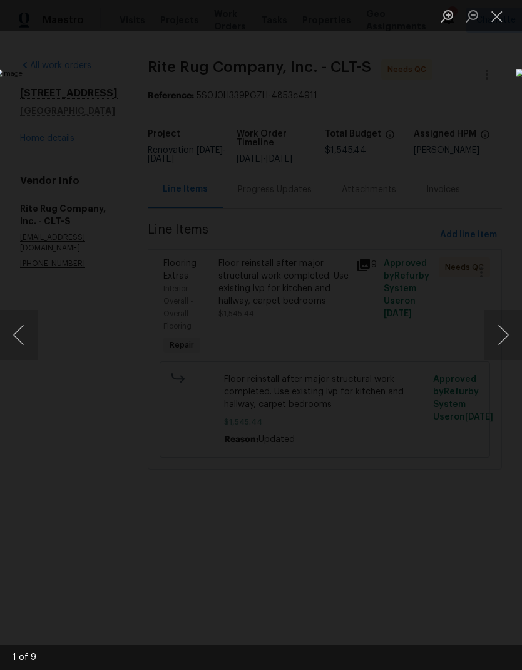
click at [504, 339] on button "Next image" at bounding box center [503, 335] width 38 height 50
click at [506, 342] on button "Next image" at bounding box center [503, 335] width 38 height 50
click at [21, 340] on button "Previous image" at bounding box center [19, 335] width 38 height 50
click at [507, 338] on button "Next image" at bounding box center [503, 335] width 38 height 50
click at [505, 340] on button "Next image" at bounding box center [503, 335] width 38 height 50
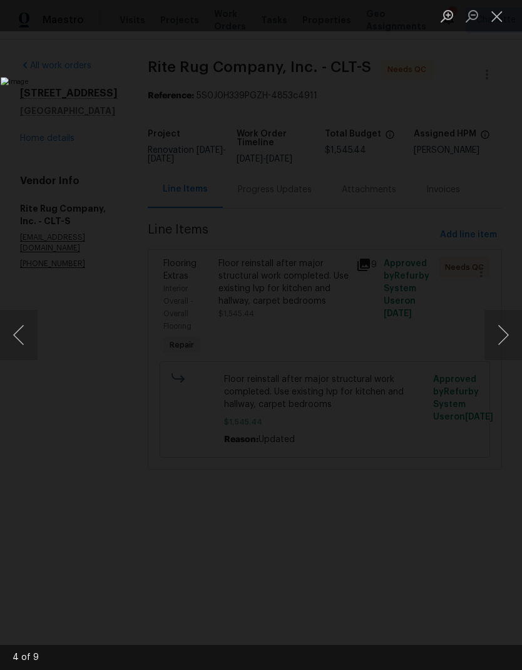
click at [505, 333] on button "Next image" at bounding box center [503, 335] width 38 height 50
click at [506, 337] on button "Next image" at bounding box center [503, 335] width 38 height 50
click at [500, 19] on button "Close lightbox" at bounding box center [496, 16] width 25 height 22
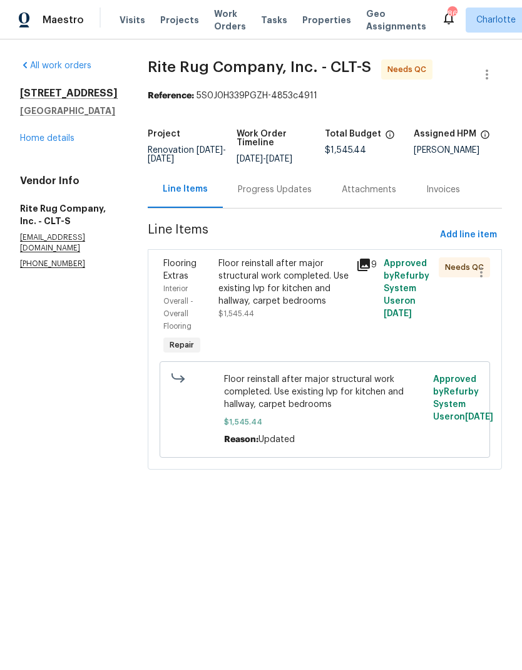
click at [326, 292] on div "Floor reinstall after major structural work completed. Use existing lvp for kit…" at bounding box center [283, 282] width 130 height 50
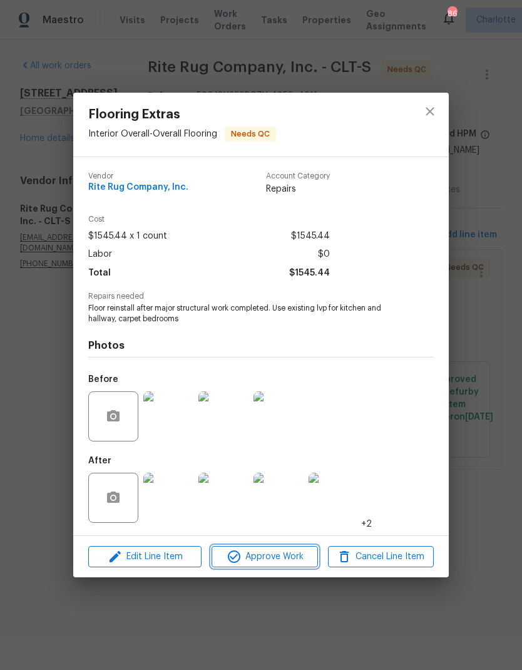
click at [296, 560] on span "Approve Work" at bounding box center [264, 557] width 98 height 16
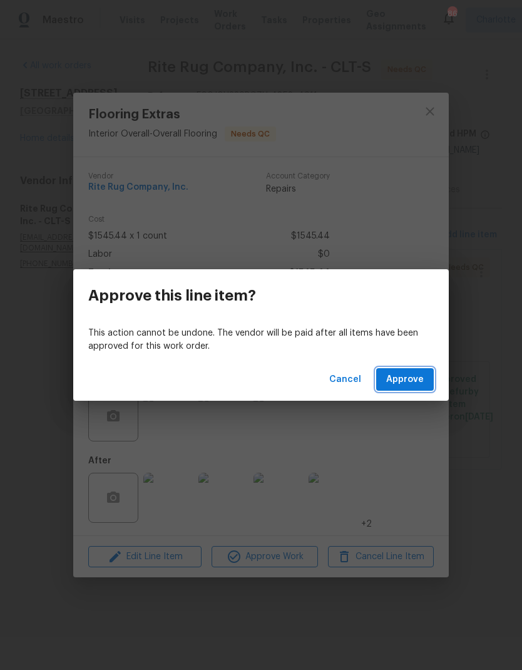
click at [414, 375] on span "Approve" at bounding box center [405, 380] width 38 height 16
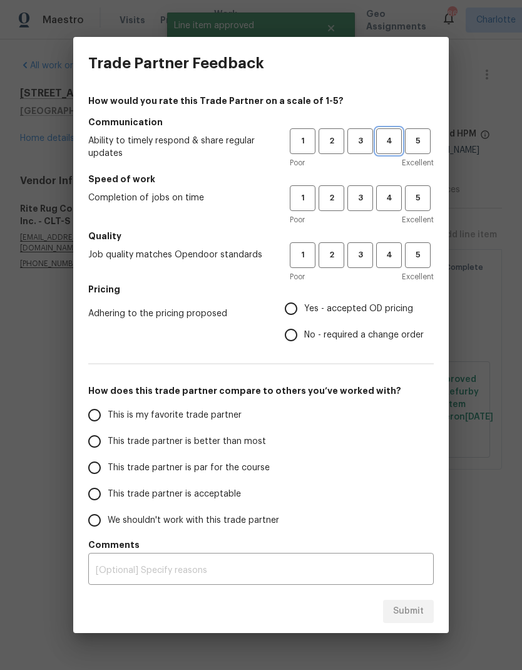
click at [394, 150] on button "4" at bounding box center [389, 141] width 26 height 26
click at [399, 191] on span "4" at bounding box center [388, 198] width 23 height 14
click at [395, 259] on span "4" at bounding box center [388, 255] width 23 height 14
click at [303, 308] on input "Yes - accepted OD pricing" at bounding box center [291, 308] width 26 height 26
radio input "true"
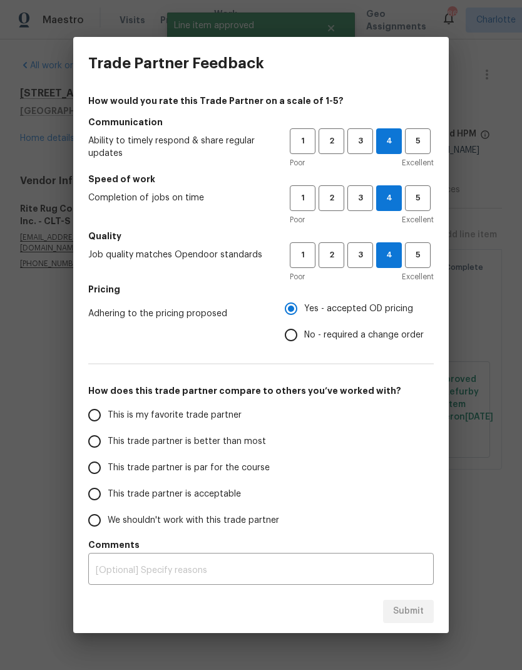
click at [100, 437] on input "This trade partner is better than most" at bounding box center [94, 441] width 26 height 26
click at [405, 614] on span "Submit" at bounding box center [408, 611] width 31 height 16
radio input "true"
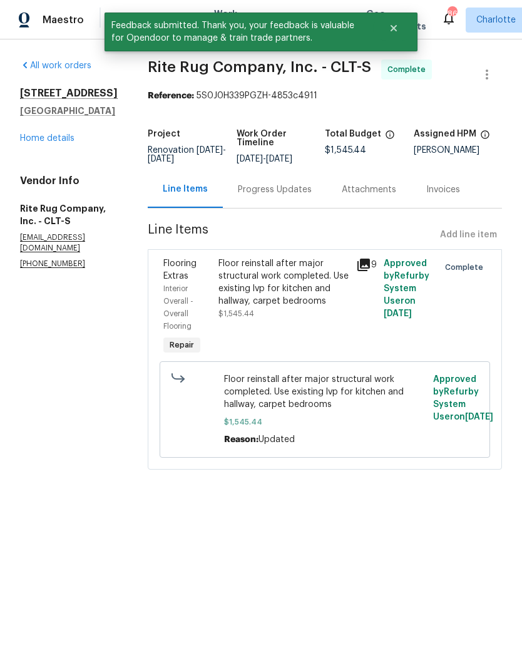
click at [36, 137] on link "Home details" at bounding box center [47, 138] width 54 height 9
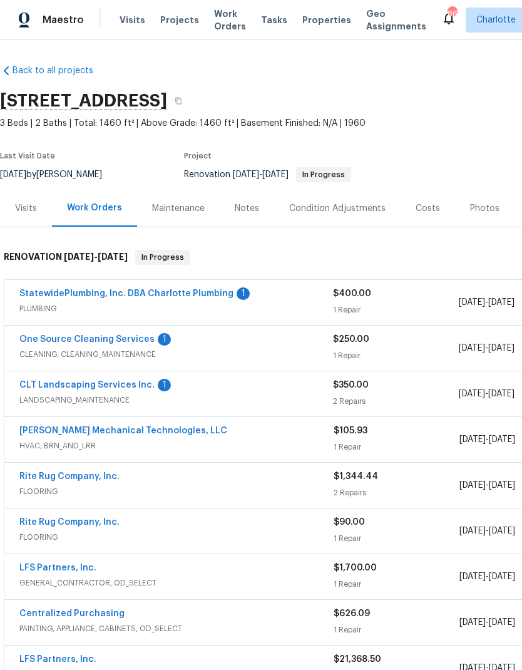
click at [33, 297] on link "StatewidePlumbing, Inc. DBA Charlotte Plumbing" at bounding box center [126, 293] width 214 height 9
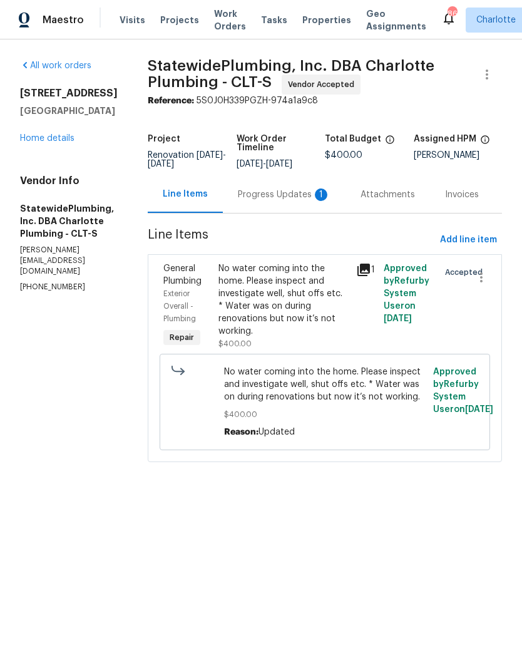
click at [283, 201] on div "Progress Updates 1" at bounding box center [284, 194] width 93 height 13
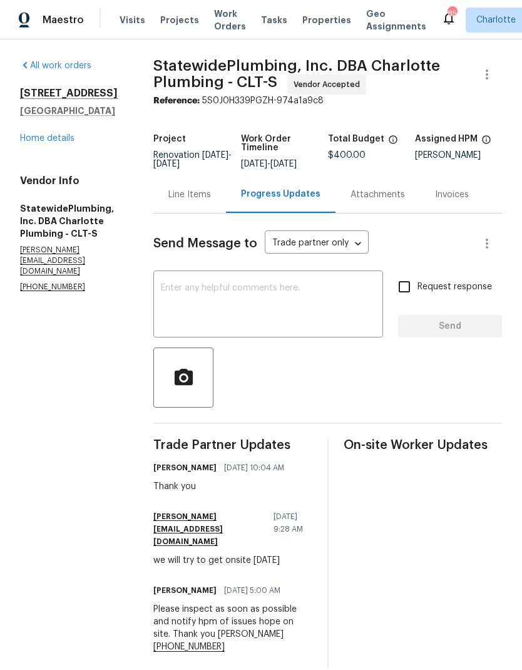
click at [26, 130] on div "107 Alberta Ave Belmont, NC 28012 Home details" at bounding box center [71, 116] width 103 height 58
click at [38, 136] on link "Home details" at bounding box center [47, 138] width 54 height 9
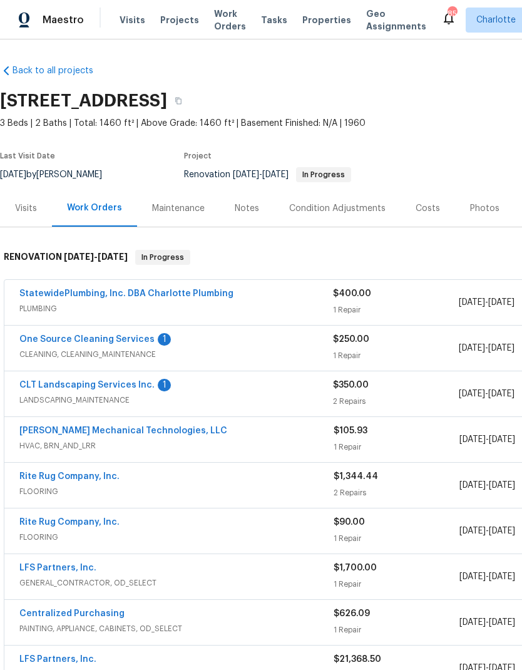
click at [28, 342] on link "One Source Cleaning Services" at bounding box center [86, 339] width 135 height 9
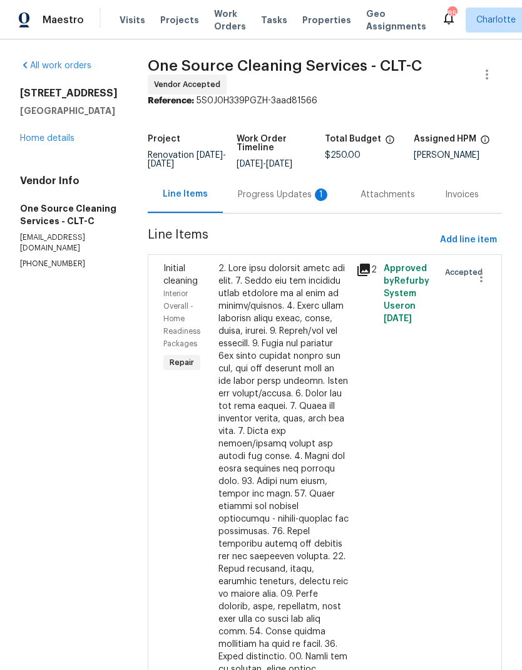
click at [287, 200] on div "Progress Updates 1" at bounding box center [284, 194] width 93 height 13
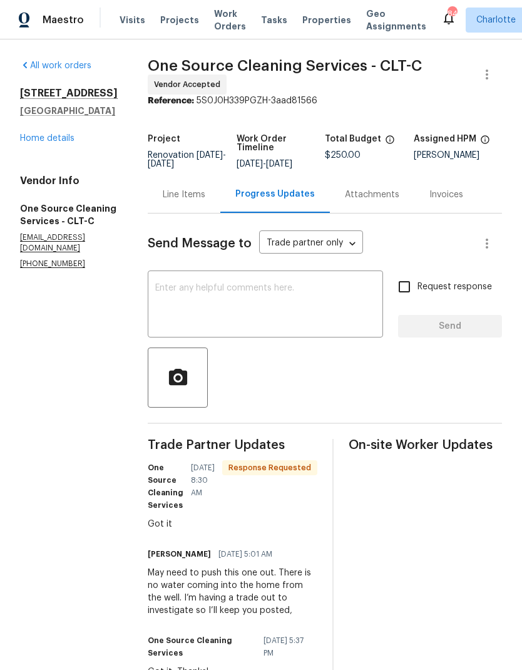
click at [339, 285] on textarea at bounding box center [265, 305] width 220 height 44
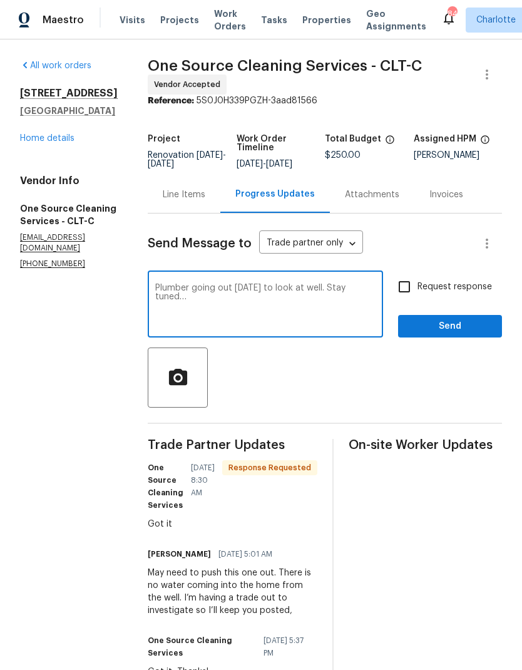
type textarea "Plumber going out Wednesday to look at well. Stay tuned…"
click at [415, 285] on input "Request response" at bounding box center [404, 286] width 26 height 26
checkbox input "true"
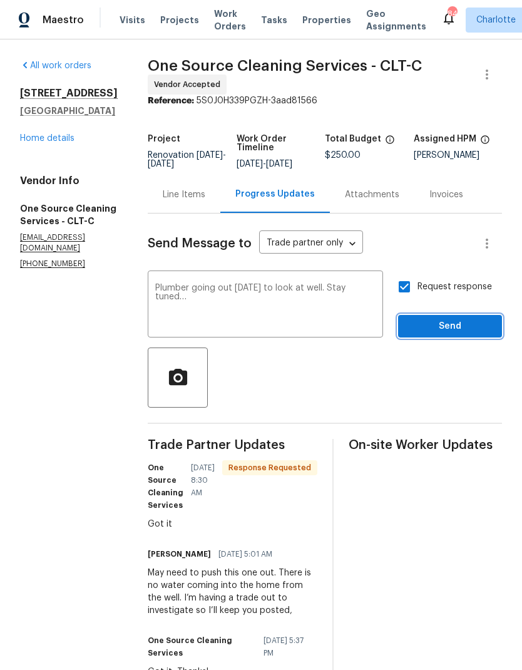
click at [465, 332] on span "Send" at bounding box center [450, 327] width 84 height 16
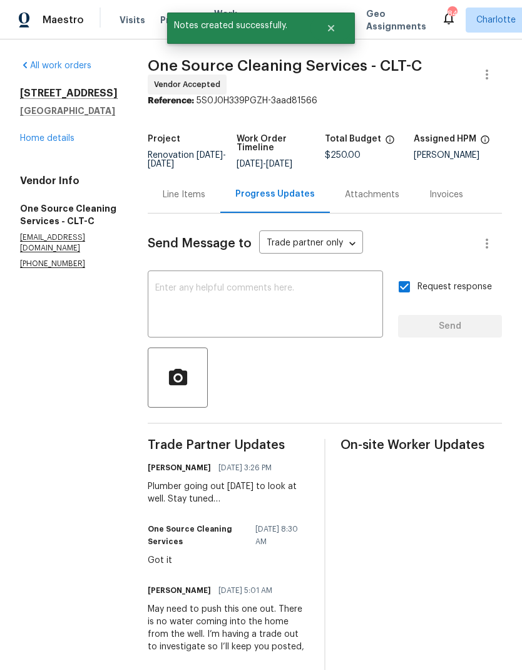
click at [32, 140] on link "Home details" at bounding box center [47, 138] width 54 height 9
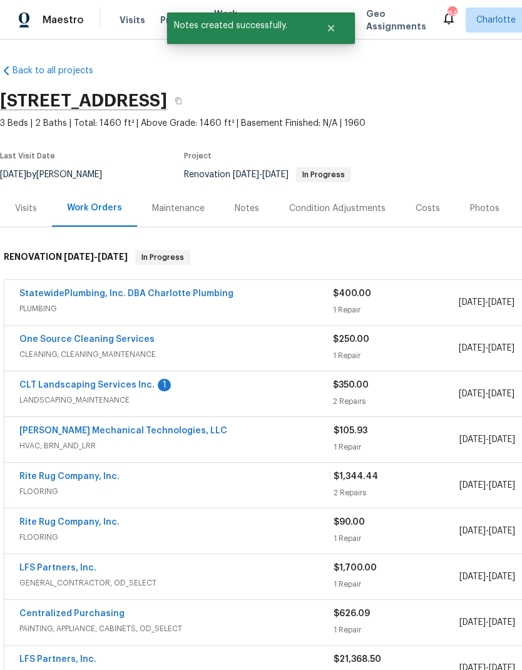
click at [28, 386] on link "CLT Landscaping Services Inc." at bounding box center [86, 384] width 135 height 9
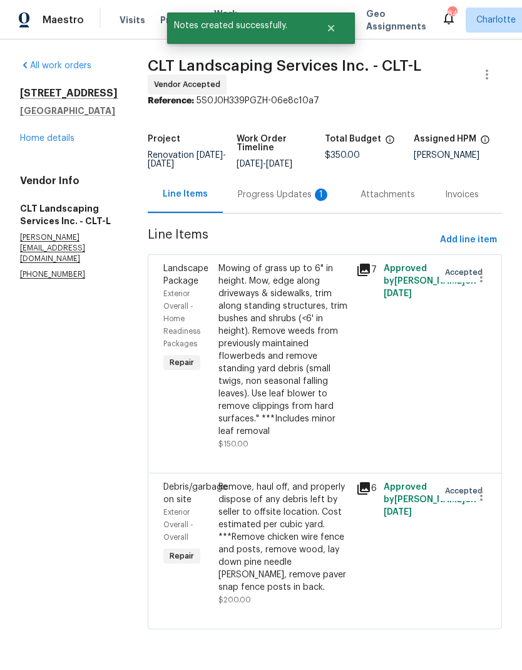
click at [287, 195] on div "Progress Updates 1" at bounding box center [284, 194] width 93 height 13
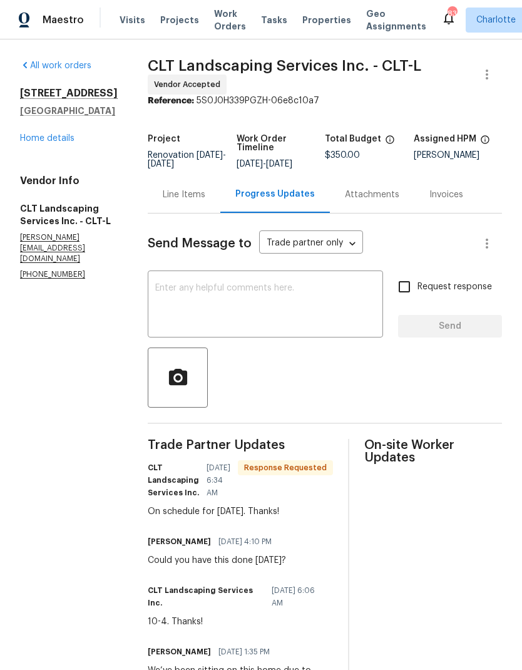
click at [28, 141] on link "Home details" at bounding box center [47, 138] width 54 height 9
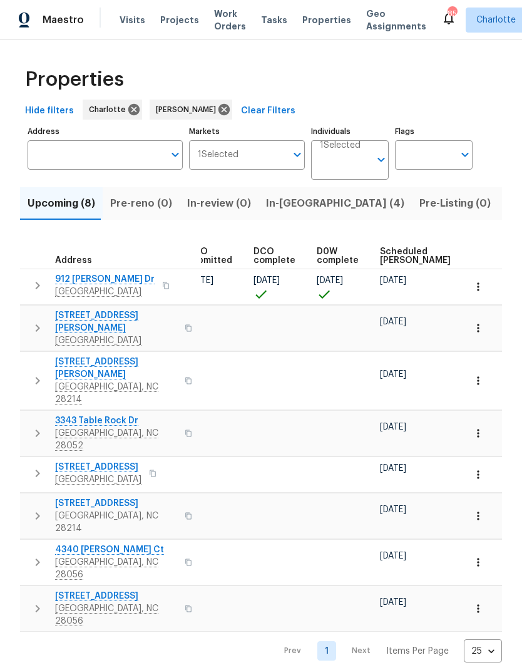
scroll to position [0, 257]
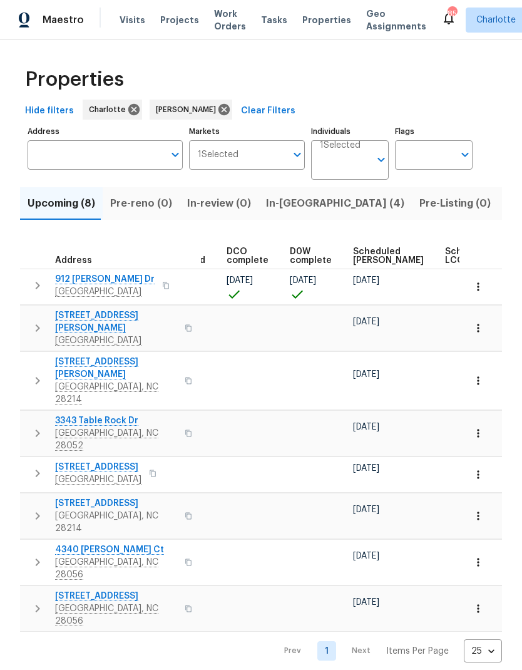
click at [375, 252] on span "Scheduled COE" at bounding box center [388, 256] width 71 height 18
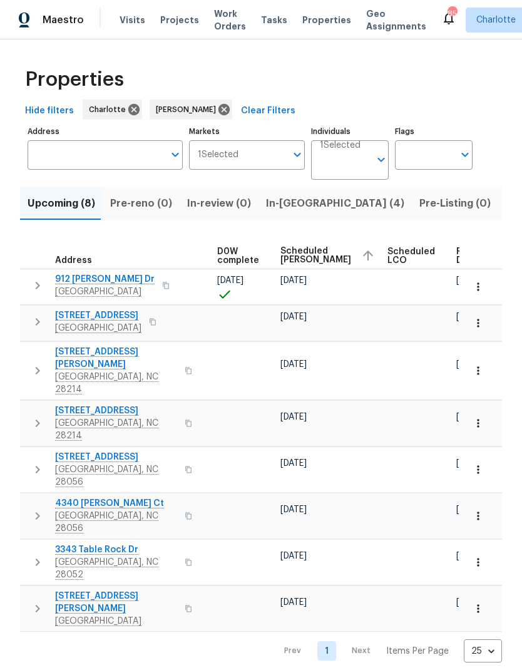
scroll to position [0, 329]
